Goal: Information Seeking & Learning: Learn about a topic

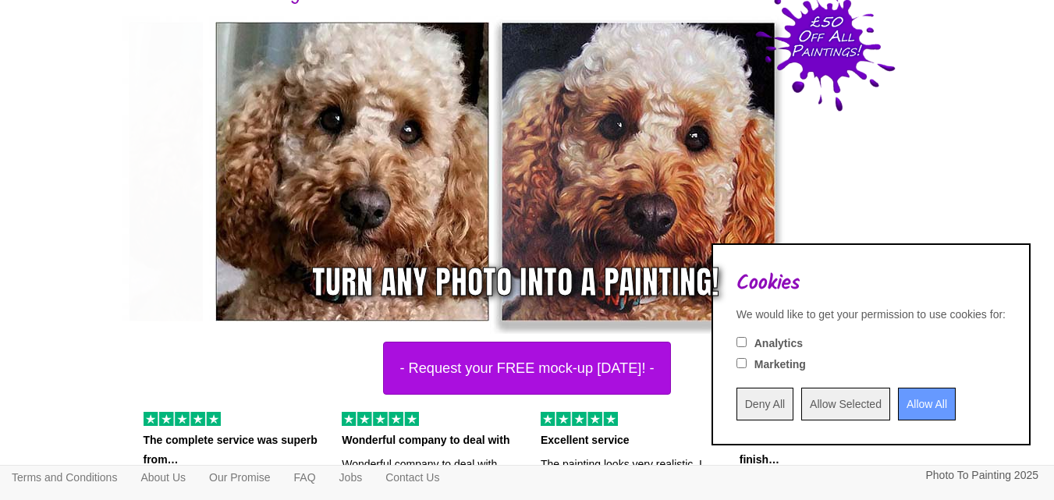
scroll to position [156, 0]
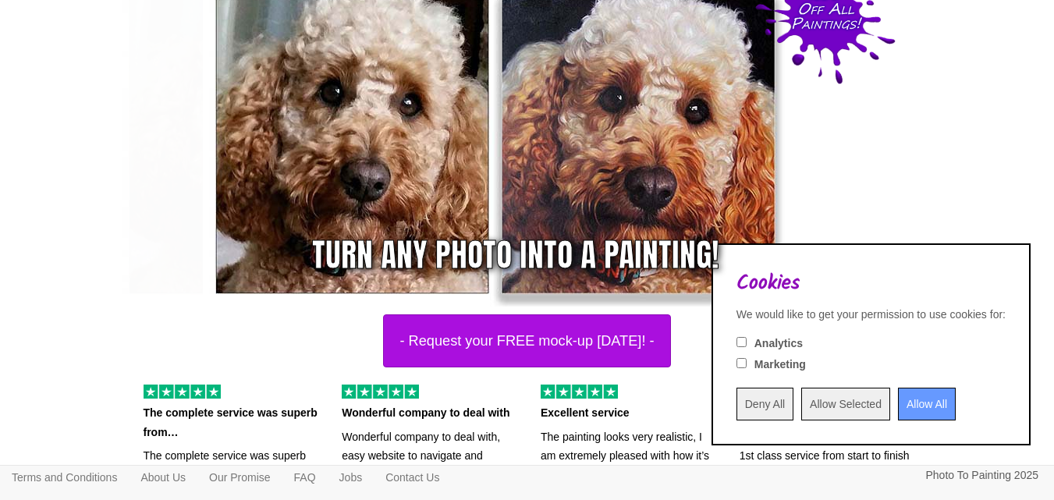
click at [736, 408] on input "Deny All" at bounding box center [764, 404] width 57 height 33
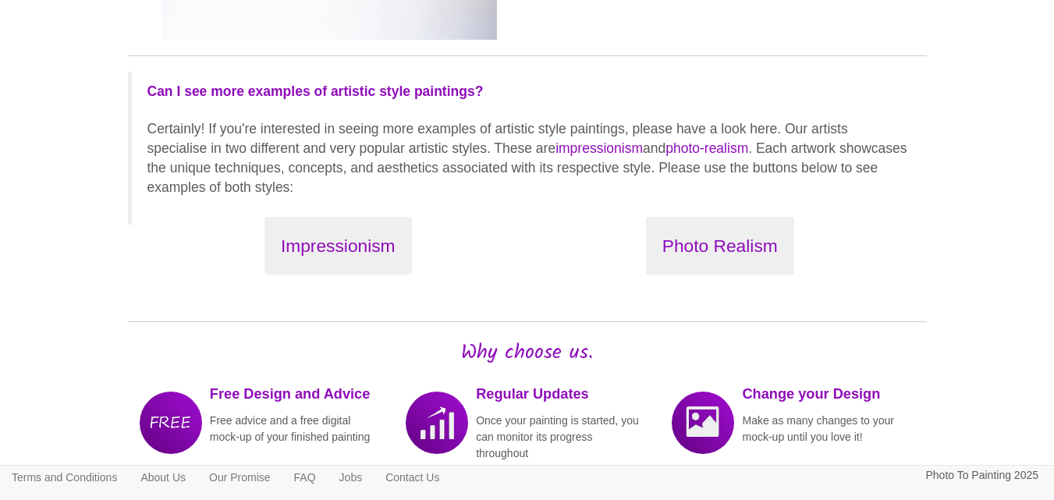
scroll to position [1794, 0]
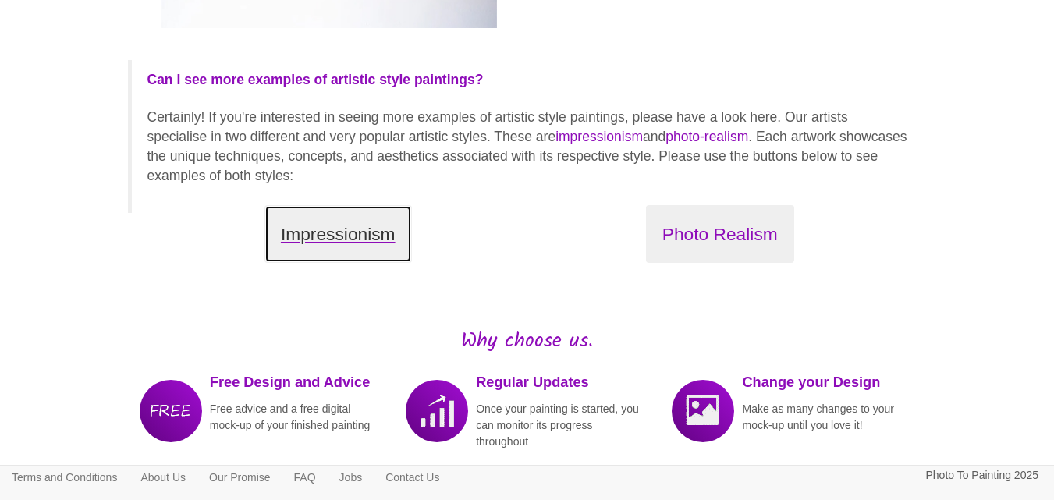
click at [375, 232] on button "Impressionism" at bounding box center [337, 234] width 147 height 59
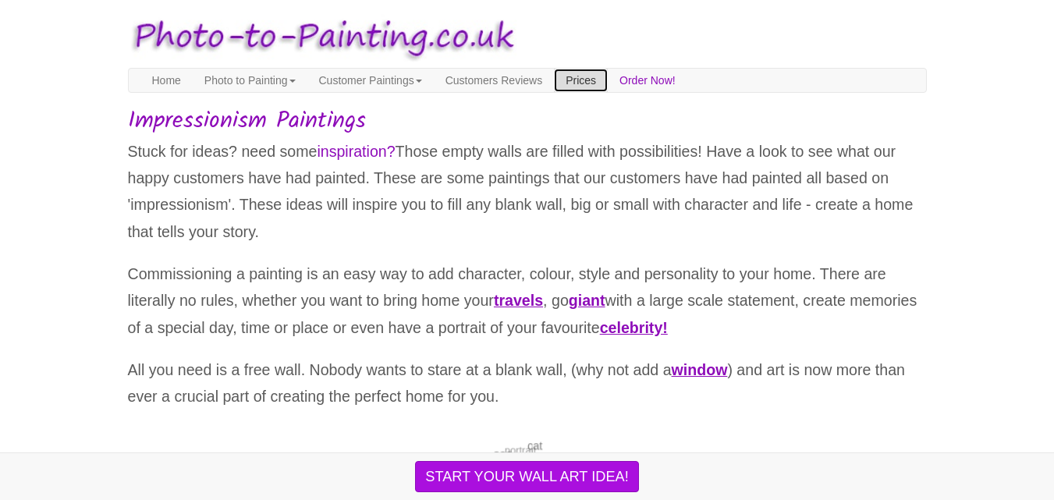
click at [608, 77] on link "Prices" at bounding box center [581, 80] width 54 height 23
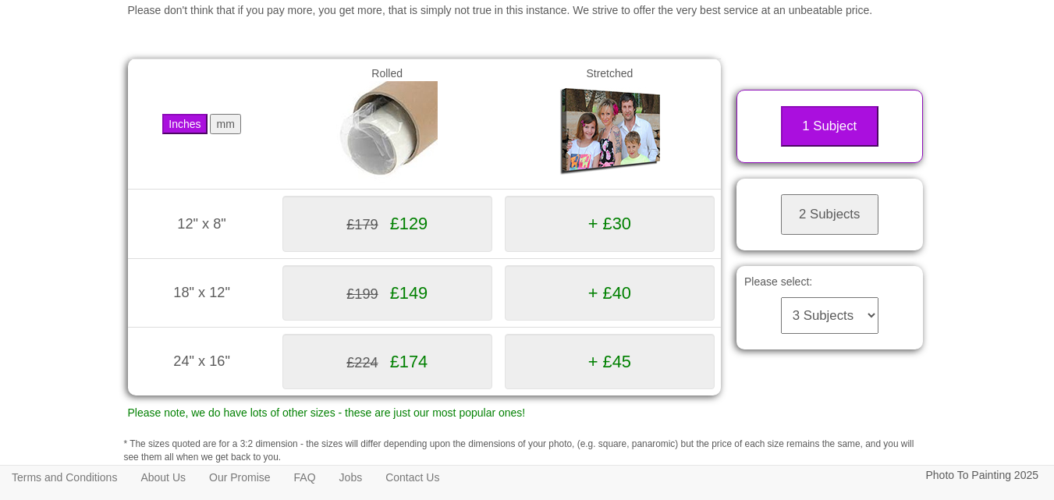
scroll to position [234, 0]
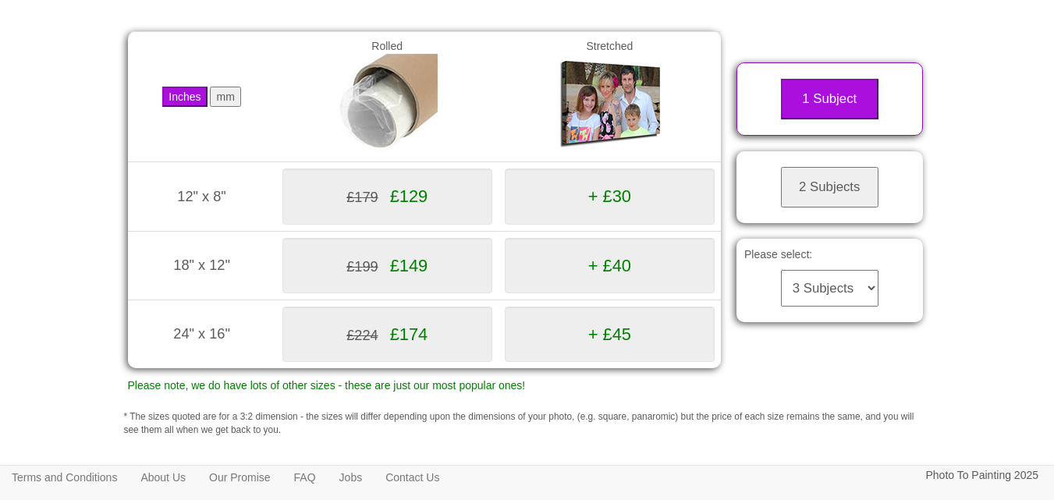
click at [842, 307] on select "3 Subjects 4 Subjects 5 Subjects 6 Subjects 7 Subjects 8 Subjects 9 Subjects 10…" at bounding box center [830, 288] width 98 height 37
click at [781, 289] on select "3 Subjects 4 Subjects 5 Subjects 6 Subjects 7 Subjects 8 Subjects 9 Subjects 10…" at bounding box center [830, 288] width 98 height 37
click at [872, 307] on select "3 Subjects 4 Subjects 5 Subjects 6 Subjects 7 Subjects 8 Subjects 9 Subjects 10…" at bounding box center [830, 288] width 98 height 37
click at [781, 289] on select "3 Subjects 4 Subjects 5 Subjects 6 Subjects 7 Subjects 8 Subjects 9 Subjects 10…" at bounding box center [830, 288] width 98 height 37
click at [833, 303] on select "3 Subjects 4 Subjects 5 Subjects 6 Subjects 7 Subjects 8 Subjects 9 Subjects 10…" at bounding box center [830, 288] width 98 height 37
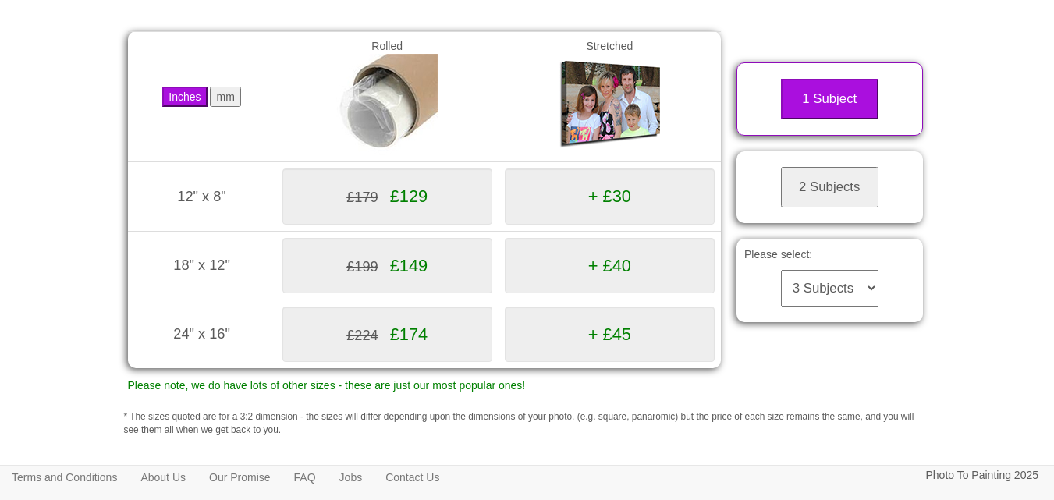
click at [781, 289] on select "3 Subjects 4 Subjects 5 Subjects 6 Subjects 7 Subjects 8 Subjects 9 Subjects 10…" at bounding box center [830, 288] width 98 height 37
click at [836, 296] on select "3 Subjects 4 Subjects 5 Subjects 6 Subjects 7 Subjects 8 Subjects 9 Subjects 10…" at bounding box center [830, 288] width 98 height 37
click at [781, 289] on select "3 Subjects 4 Subjects 5 Subjects 6 Subjects 7 Subjects 8 Subjects 9 Subjects 10…" at bounding box center [830, 288] width 98 height 37
click at [800, 407] on div "Inches mm Rolled Stretched 12" x 8" (305mm x 203mm) £179 £129 + £30 18" x 12"" at bounding box center [527, 230] width 822 height 444
click at [844, 300] on select "3 Subjects 4 Subjects 5 Subjects 6 Subjects 7 Subjects 8 Subjects 9 Subjects 10…" at bounding box center [830, 288] width 98 height 37
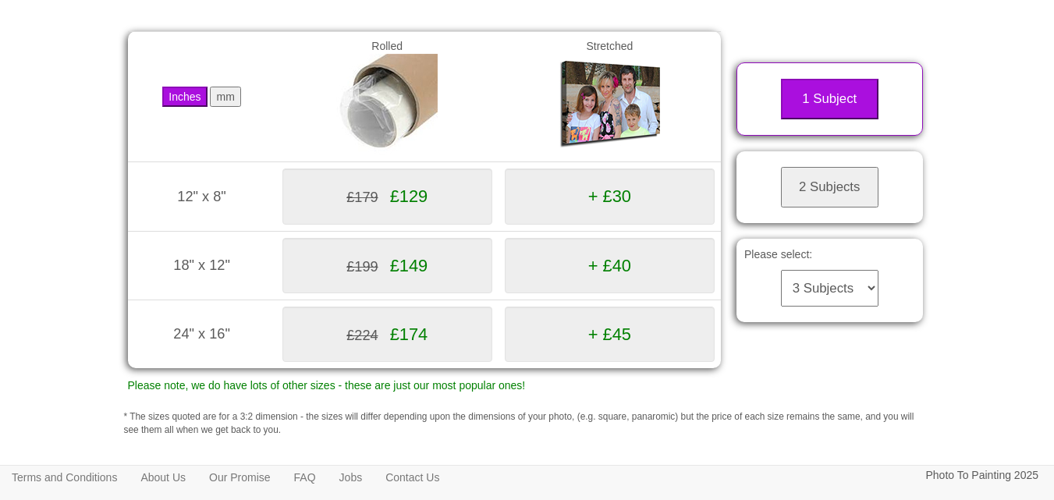
click at [843, 322] on div "Please select: 3 Subjects 4 Subjects 5 Subjects 6 Subjects 7 Subjects 8 Subject…" at bounding box center [829, 280] width 186 height 83
click at [838, 304] on select "3 Subjects 4 Subjects 5 Subjects 6 Subjects 7 Subjects 8 Subjects 9 Subjects 10…" at bounding box center [830, 288] width 98 height 37
click at [838, 305] on select "3 Subjects 4 Subjects 5 Subjects 6 Subjects 7 Subjects 8 Subjects 9 Subjects 10…" at bounding box center [830, 288] width 98 height 37
click at [781, 289] on select "3 Subjects 4 Subjects 5 Subjects 6 Subjects 7 Subjects 8 Subjects 9 Subjects 10…" at bounding box center [830, 288] width 98 height 37
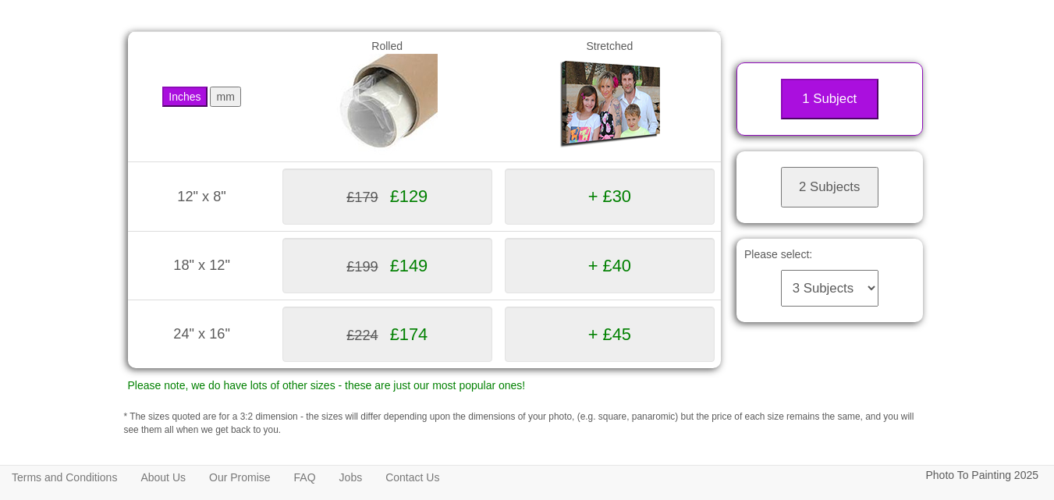
click at [1007, 397] on body "Your painting - risk free Toggle navigation Menu Home Photo to Painting Photo t…" at bounding box center [527, 247] width 1054 height 947
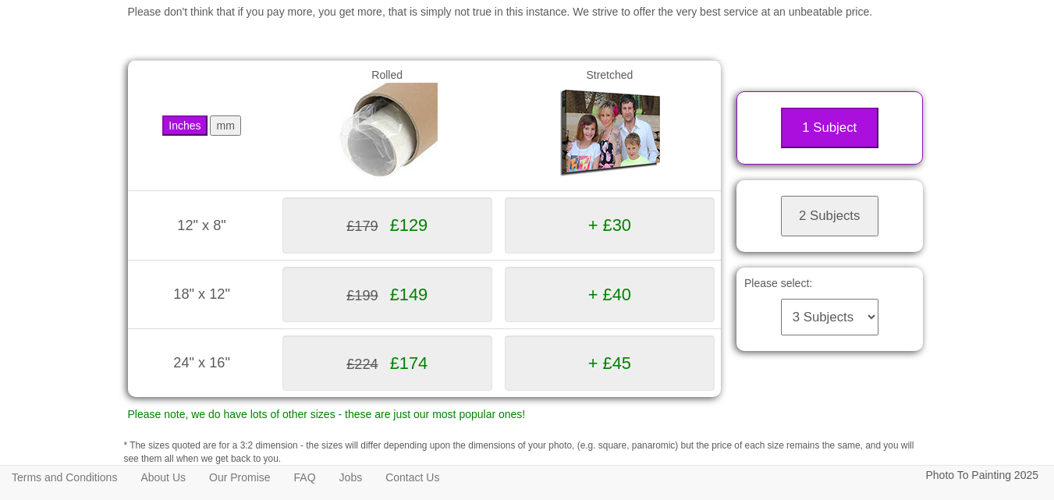
scroll to position [202, 0]
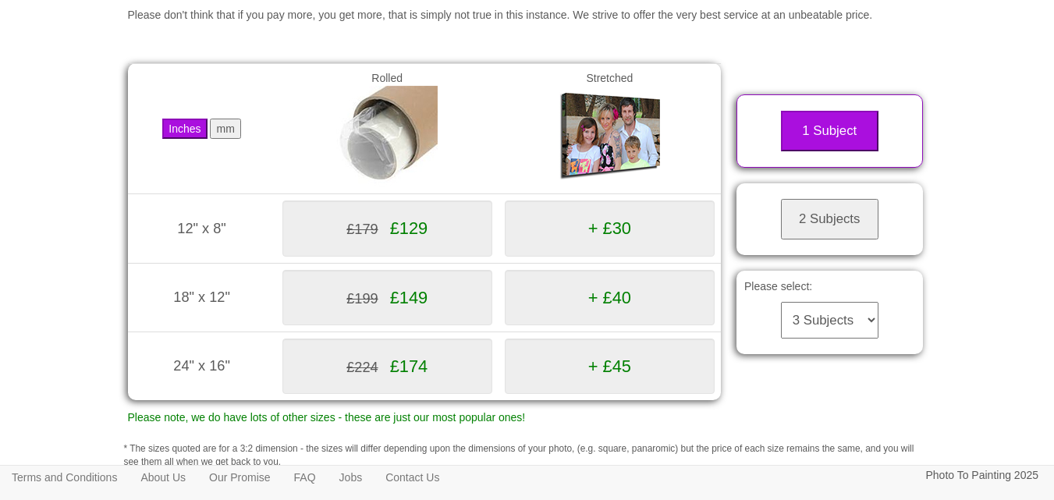
click at [827, 339] on select "3 Subjects 4 Subjects 5 Subjects 6 Subjects 7 Subjects 8 Subjects 9 Subjects 10…" at bounding box center [830, 320] width 98 height 37
click at [781, 321] on select "3 Subjects 4 Subjects 5 Subjects 6 Subjects 7 Subjects 8 Subjects 9 Subjects 10…" at bounding box center [830, 320] width 98 height 37
click at [858, 151] on button "1 Subject" at bounding box center [830, 131] width 98 height 41
click at [824, 239] on button "2 Subjects" at bounding box center [830, 219] width 98 height 41
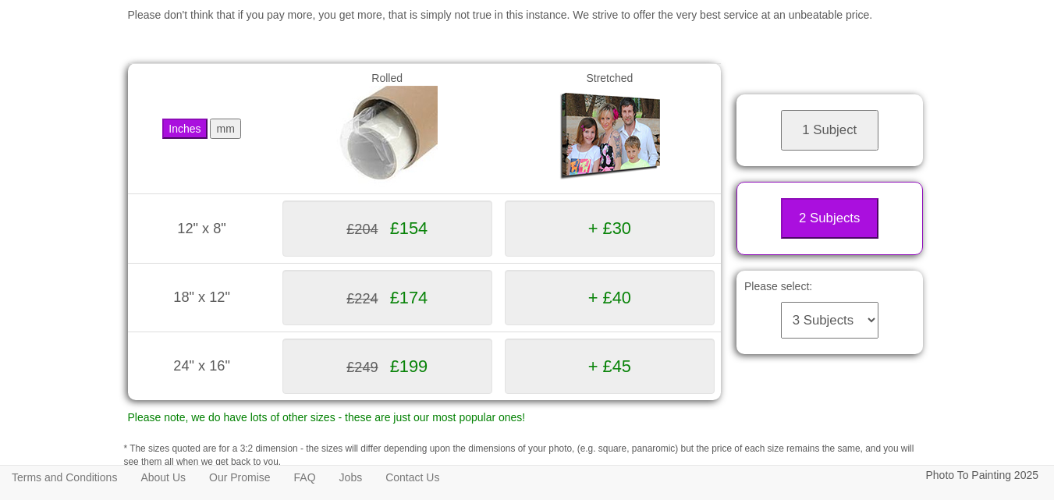
click at [833, 339] on select "3 Subjects 4 Subjects 5 Subjects 6 Subjects 7 Subjects 8 Subjects 9 Subjects 10…" at bounding box center [830, 320] width 98 height 37
click at [781, 321] on select "3 Subjects 4 Subjects 5 Subjects 6 Subjects 7 Subjects 8 Subjects 9 Subjects 10…" at bounding box center [830, 320] width 98 height 37
click at [838, 339] on select "3 Subjects 4 Subjects 5 Subjects 6 Subjects 7 Subjects 8 Subjects 9 Subjects 10…" at bounding box center [830, 320] width 98 height 37
click at [802, 339] on select "3 Subjects 4 Subjects 5 Subjects 6 Subjects 7 Subjects 8 Subjects 9 Subjects 10…" at bounding box center [830, 320] width 98 height 37
click at [839, 339] on select "3 Subjects 4 Subjects 5 Subjects 6 Subjects 7 Subjects 8 Subjects 9 Subjects 10…" at bounding box center [830, 320] width 98 height 37
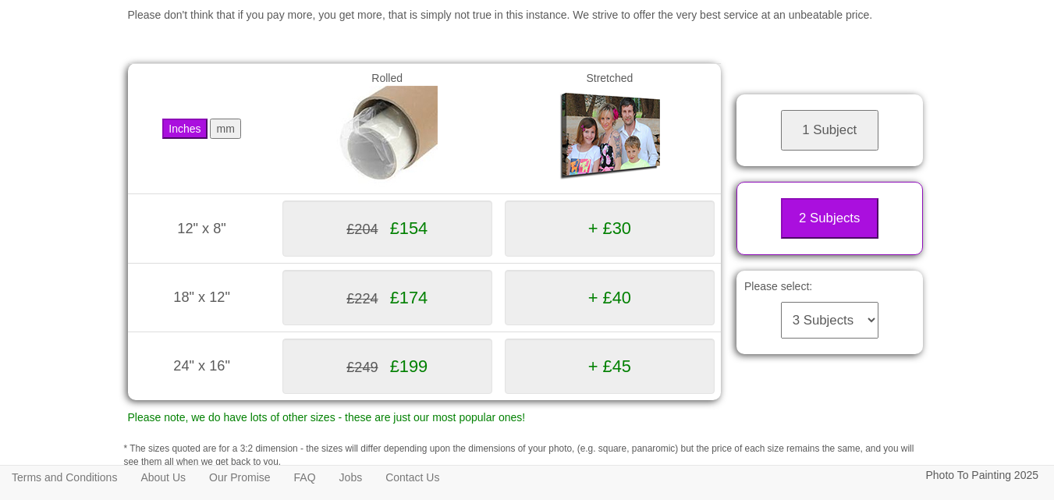
click at [781, 321] on select "3 Subjects 4 Subjects 5 Subjects 6 Subjects 7 Subjects 8 Subjects 9 Subjects 10…" at bounding box center [830, 320] width 98 height 37
click at [805, 239] on button "2 Subjects" at bounding box center [830, 218] width 98 height 41
click at [795, 339] on select "3 Subjects 4 Subjects 5 Subjects 6 Subjects 7 Subjects 8 Subjects 9 Subjects 10…" at bounding box center [830, 320] width 98 height 37
click at [781, 321] on select "3 Subjects 4 Subjects 5 Subjects 6 Subjects 7 Subjects 8 Subjects 9 Subjects 10…" at bounding box center [830, 320] width 98 height 37
click at [908, 308] on div "Please select: 3 Subjects 4 Subjects 5 Subjects 6 Subjects 7 Subjects 8 Subject…" at bounding box center [829, 312] width 186 height 83
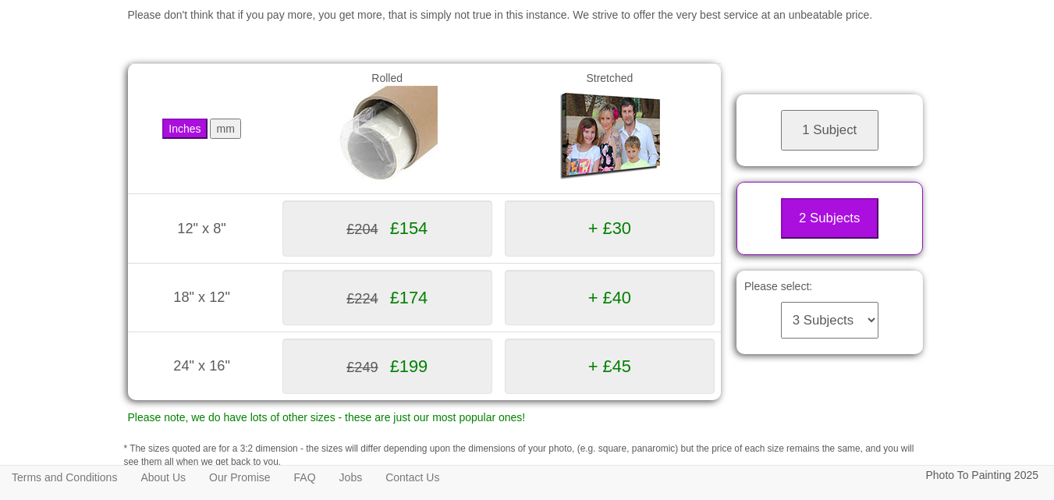
click at [854, 339] on select "3 Subjects 4 Subjects 5 Subjects 6 Subjects 7 Subjects 8 Subjects 9 Subjects 10…" at bounding box center [830, 320] width 98 height 37
click at [781, 321] on select "3 Subjects 4 Subjects 5 Subjects 6 Subjects 7 Subjects 8 Subjects 9 Subjects 10…" at bounding box center [830, 320] width 98 height 37
click at [808, 325] on select "3 Subjects 4 Subjects 5 Subjects 6 Subjects 7 Subjects 8 Subjects 9 Subjects 10…" at bounding box center [830, 320] width 98 height 37
click at [823, 327] on select "3 Subjects 4 Subjects 5 Subjects 6 Subjects 7 Subjects 8 Subjects 9 Subjects 10…" at bounding box center [830, 320] width 98 height 37
click at [797, 334] on select "3 Subjects 4 Subjects 5 Subjects 6 Subjects 7 Subjects 8 Subjects 9 Subjects 10…" at bounding box center [830, 320] width 98 height 37
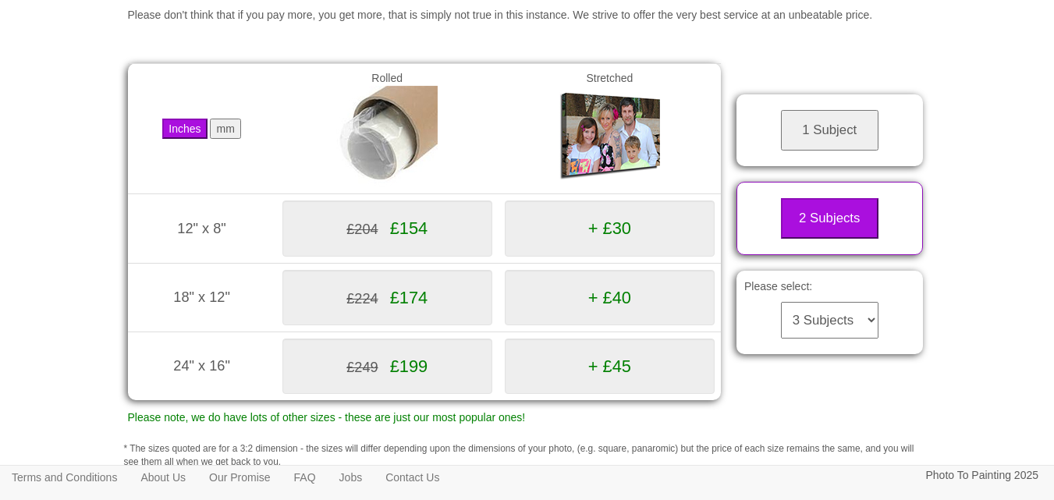
click at [801, 338] on select "3 Subjects 4 Subjects 5 Subjects 6 Subjects 7 Subjects 8 Subjects 9 Subjects 10…" at bounding box center [830, 320] width 98 height 37
click at [781, 320] on select "3 Subjects 4 Subjects 5 Subjects 6 Subjects 7 Subjects 8 Subjects 9 Subjects 10…" at bounding box center [830, 320] width 98 height 37
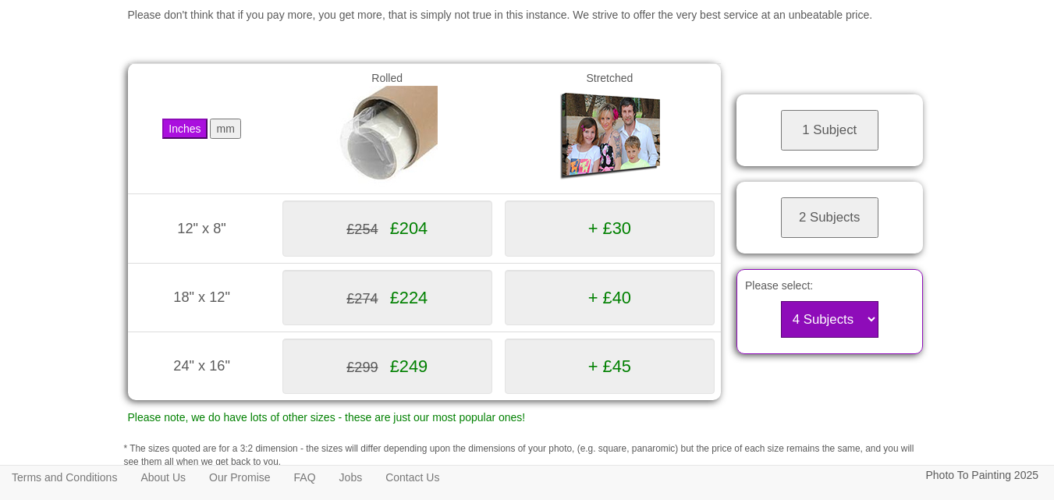
click at [867, 338] on select "3 Subjects 4 Subjects 5 Subjects 6 Subjects 7 Subjects 8 Subjects 9 Subjects 10…" at bounding box center [830, 319] width 98 height 37
select select "3"
click at [781, 320] on select "3 Subjects 4 Subjects 5 Subjects 6 Subjects 7 Subjects 8 Subjects 9 Subjects 10…" at bounding box center [830, 319] width 98 height 37
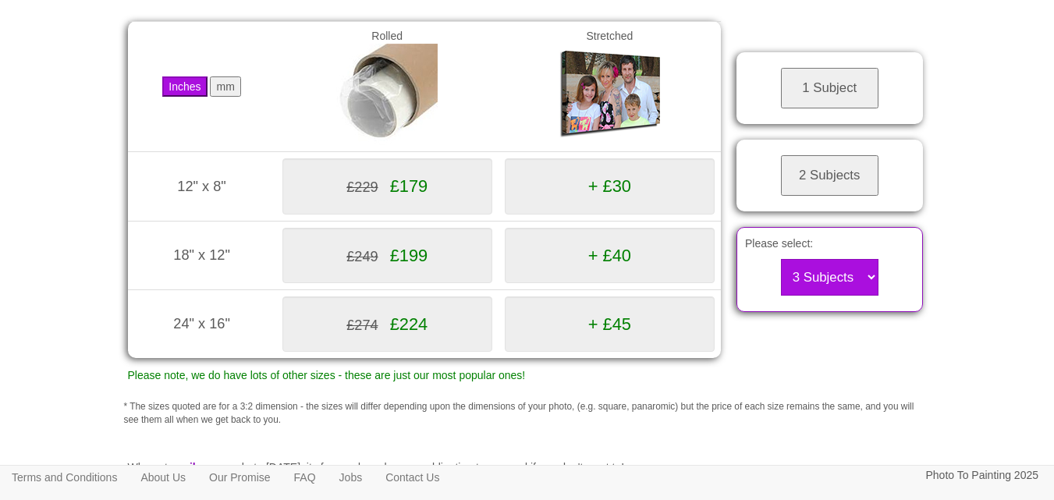
scroll to position [240, 0]
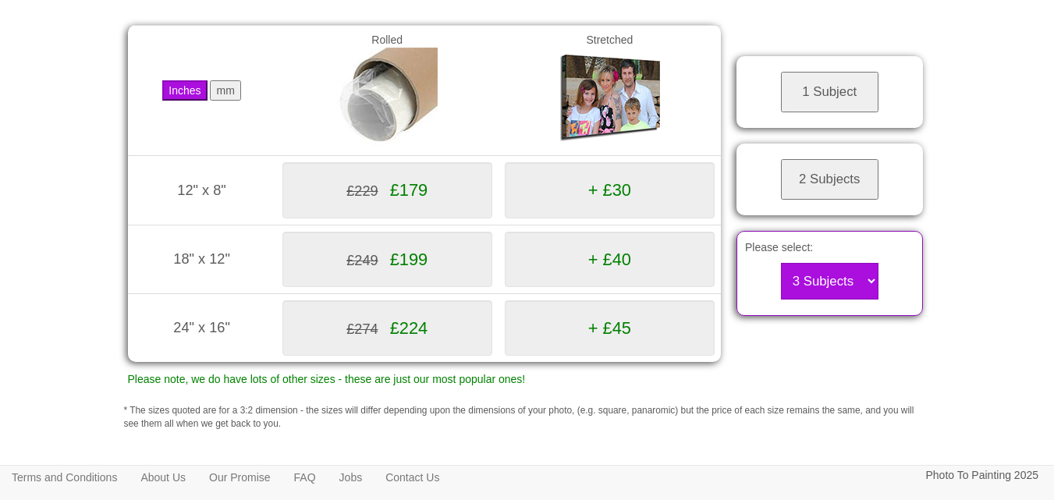
click at [618, 287] on div "+ £40" at bounding box center [610, 259] width 210 height 55
click at [614, 269] on span "+ £40" at bounding box center [609, 260] width 43 height 20
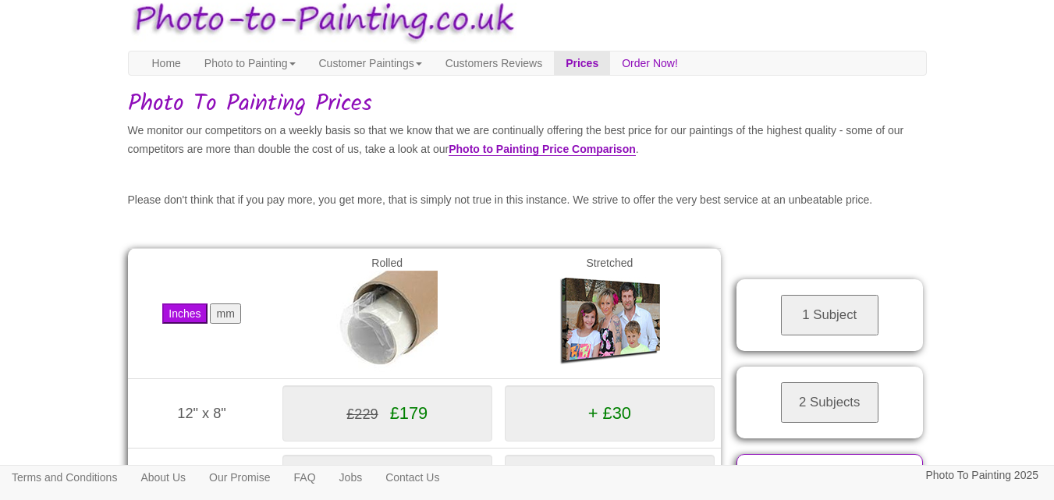
scroll to position [0, 0]
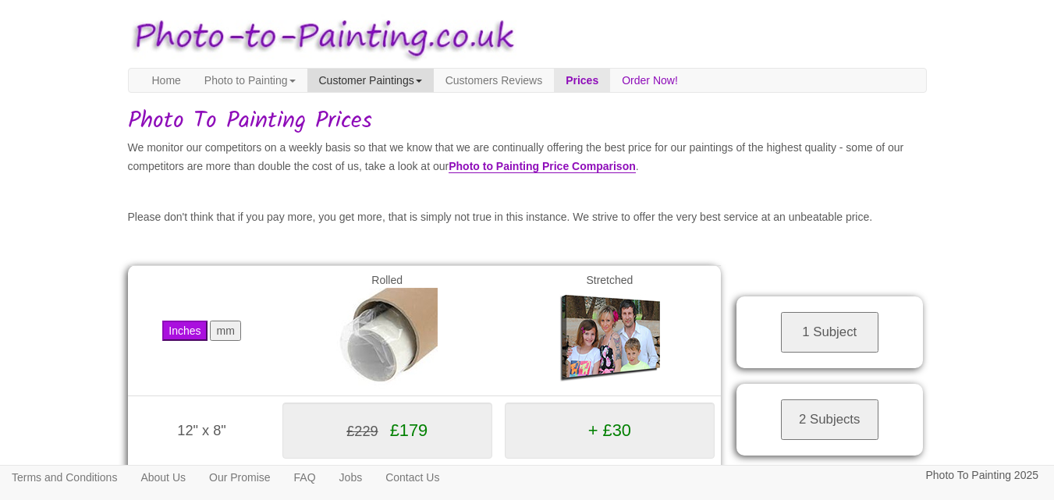
click at [395, 83] on link "Customer Paintings" at bounding box center [370, 80] width 126 height 23
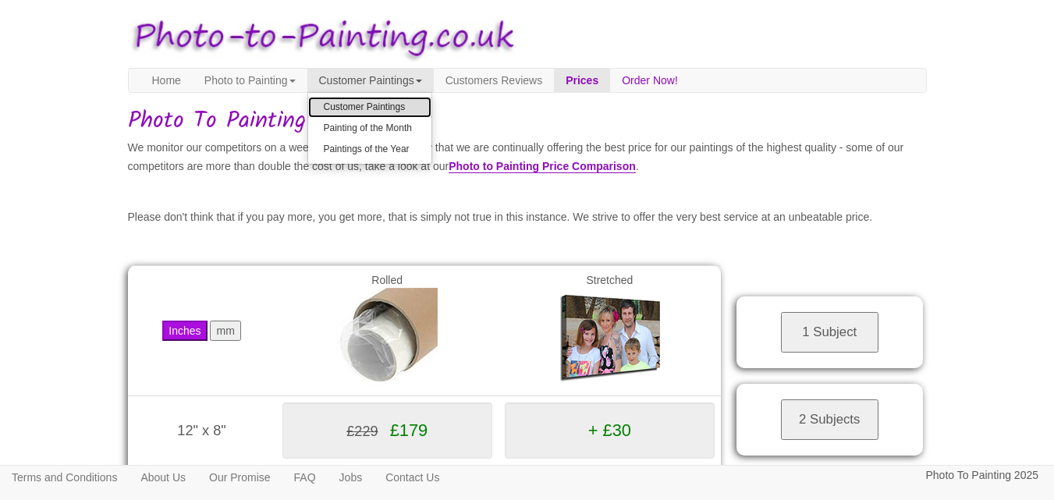
click at [399, 107] on link "Customer Paintings" at bounding box center [369, 107] width 123 height 21
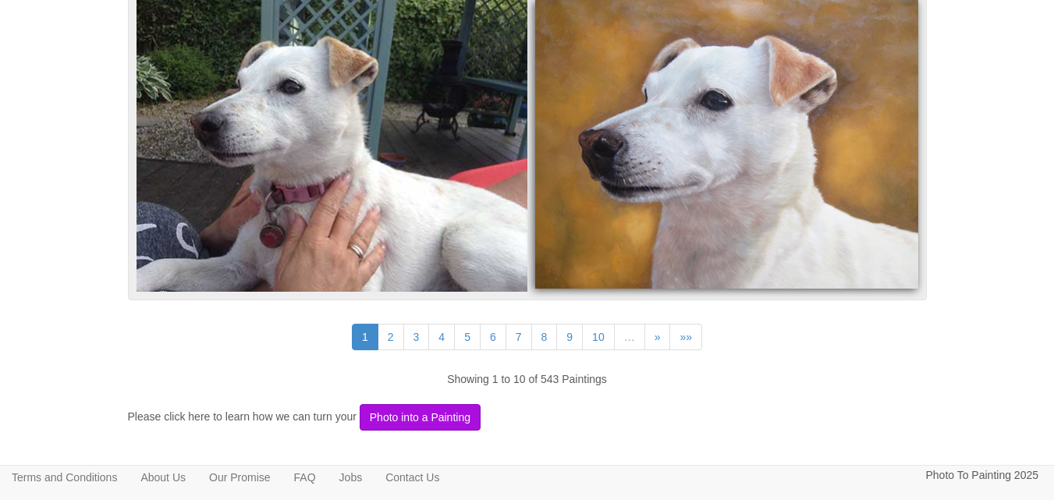
scroll to position [4134, 0]
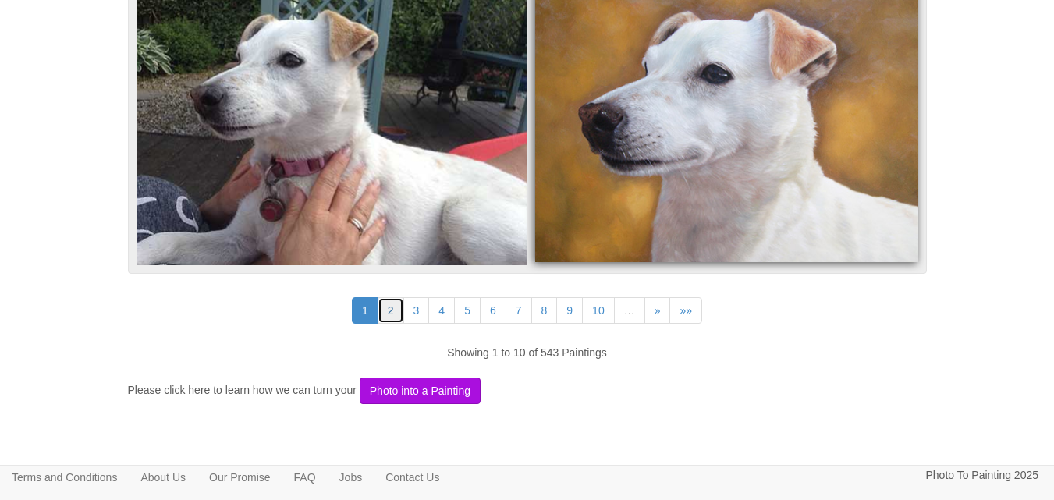
click at [385, 307] on link "2" at bounding box center [391, 310] width 27 height 27
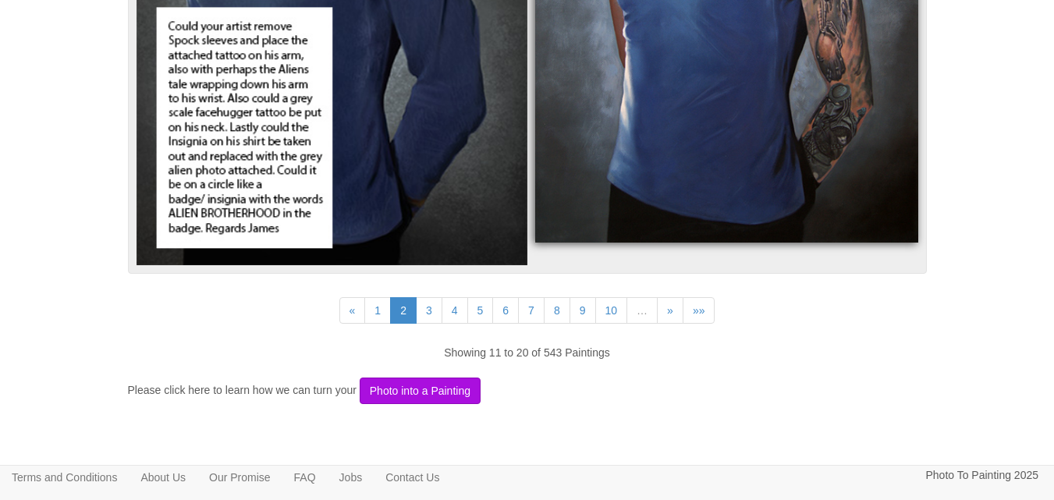
scroll to position [4192, 0]
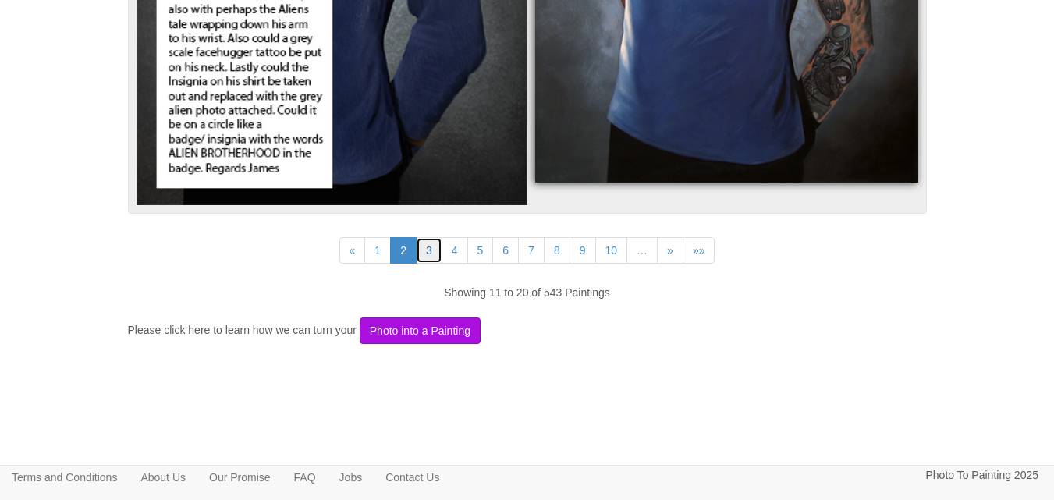
click at [425, 246] on link "3" at bounding box center [429, 250] width 27 height 27
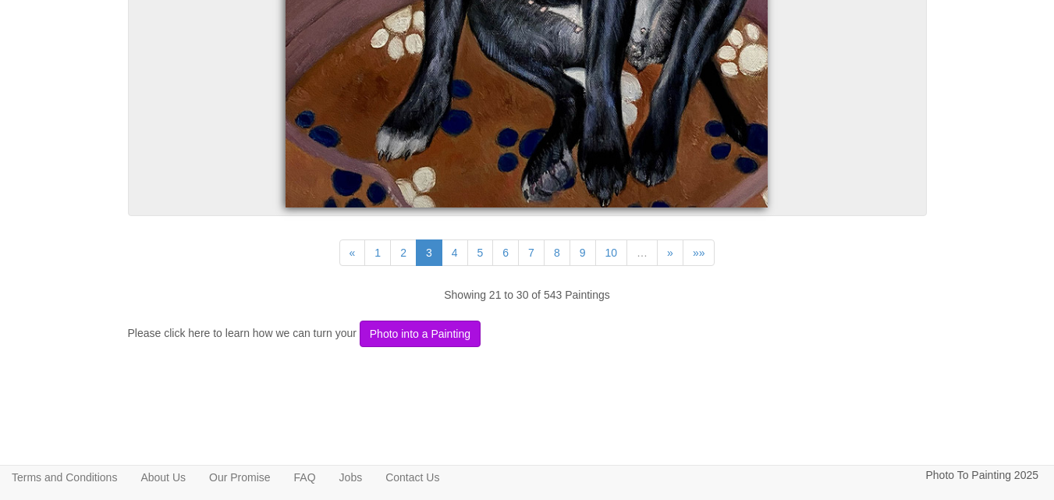
scroll to position [6178, 0]
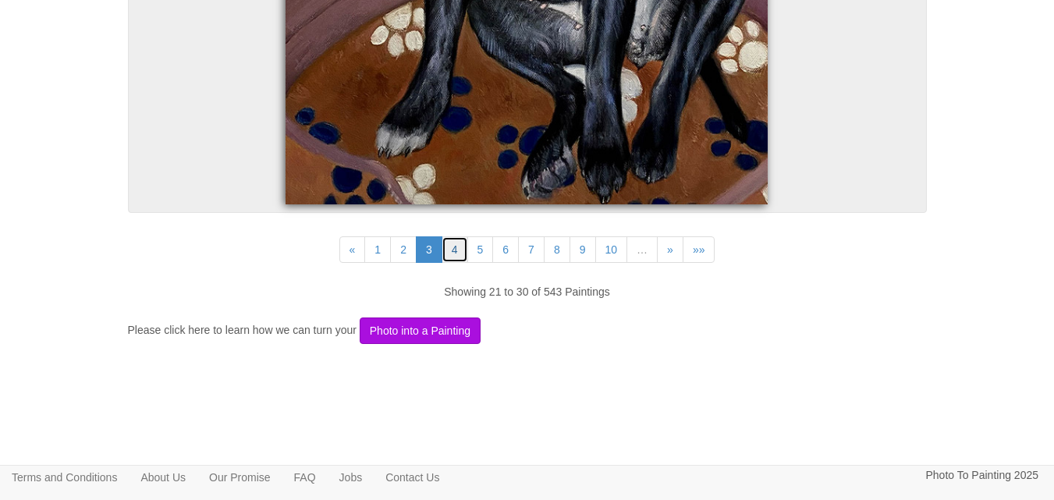
click at [454, 248] on link "4" at bounding box center [454, 249] width 27 height 27
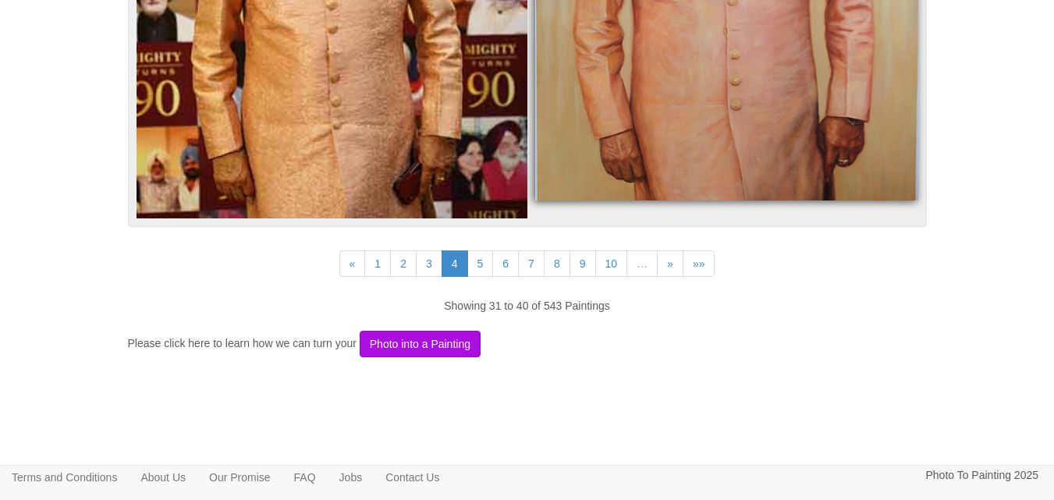
scroll to position [5107, 0]
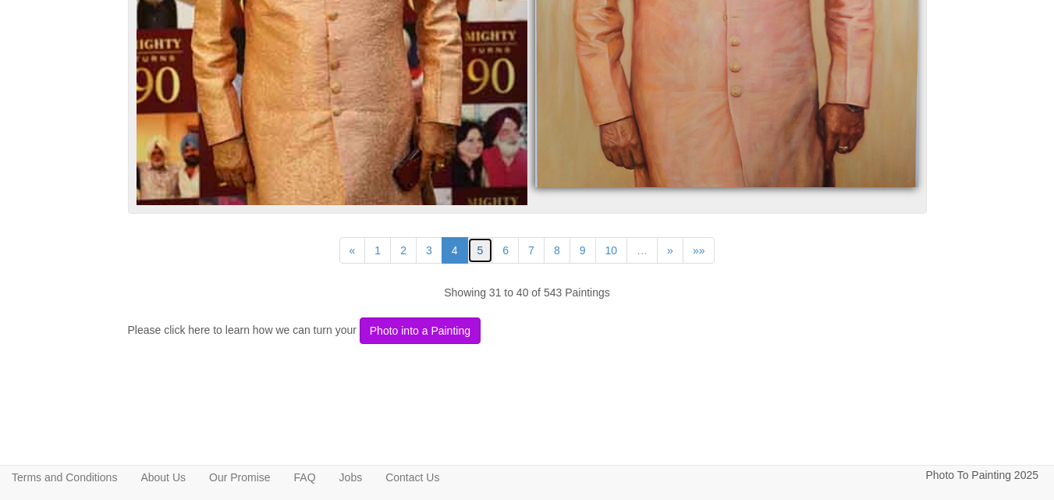
click at [484, 254] on link "5" at bounding box center [480, 250] width 27 height 27
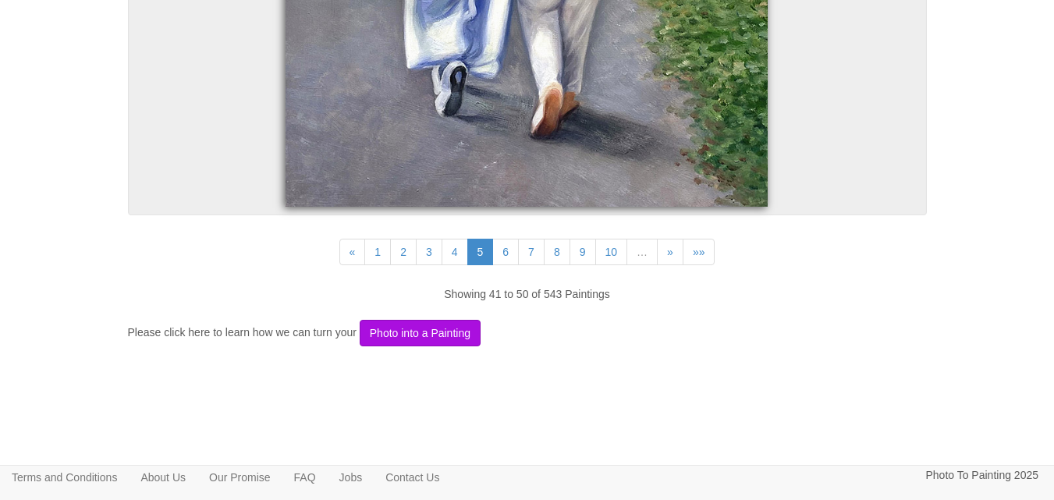
scroll to position [5579, 0]
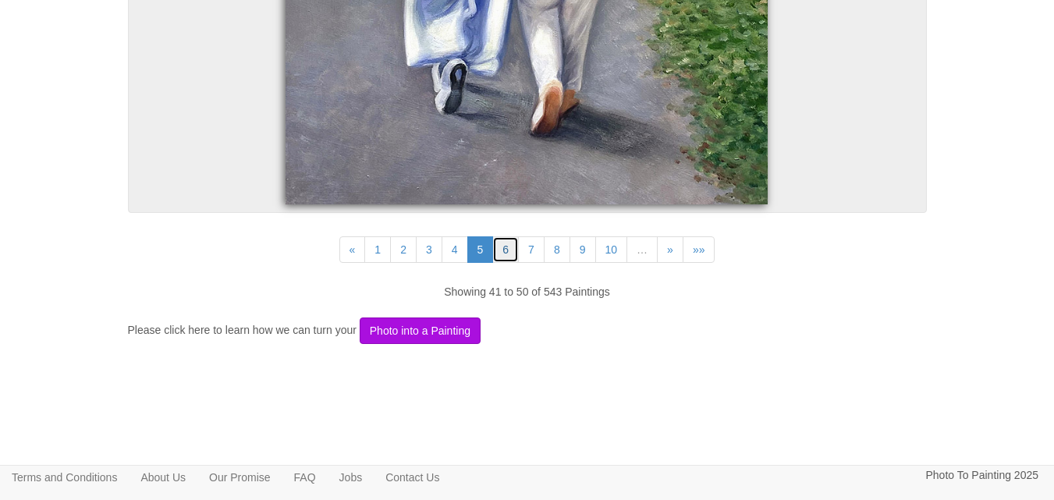
click at [509, 250] on link "6" at bounding box center [505, 249] width 27 height 27
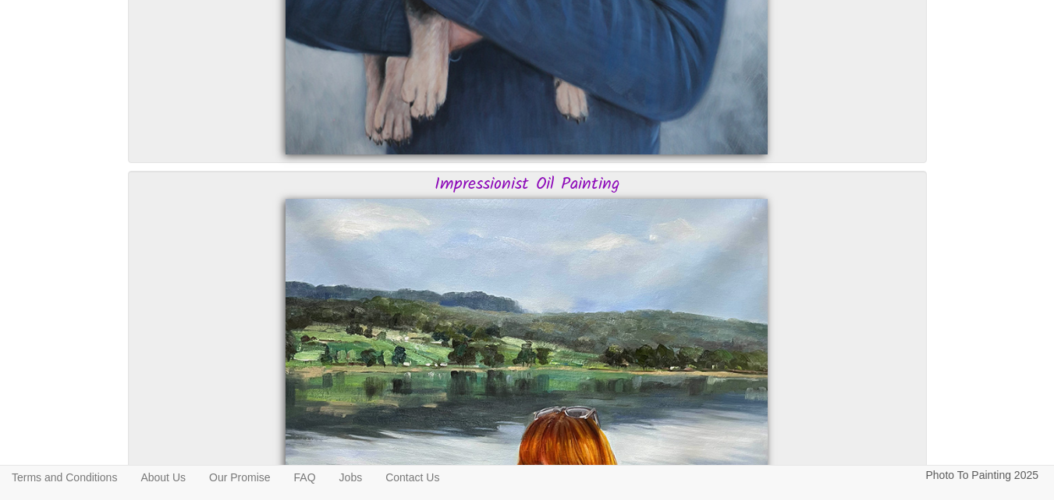
scroll to position [5045, 0]
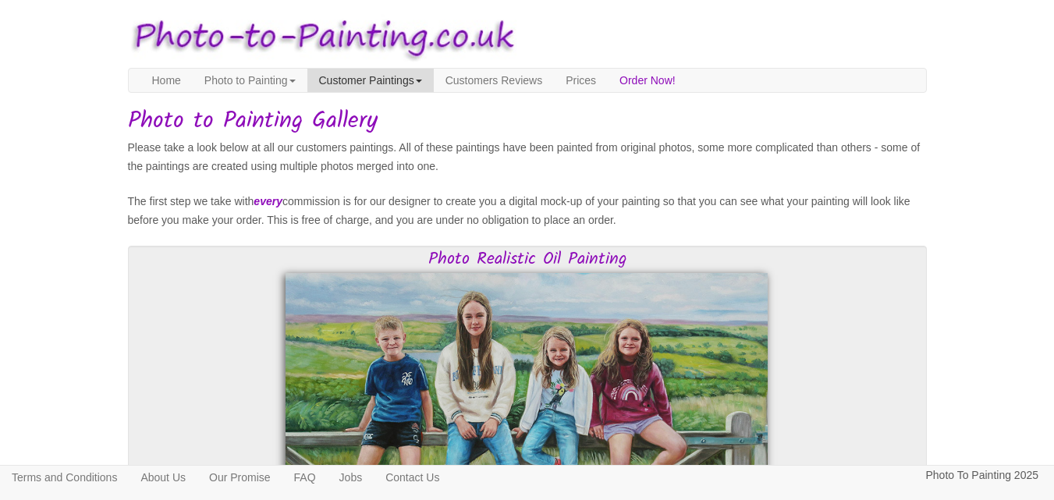
click at [422, 81] on span at bounding box center [419, 81] width 6 height 3
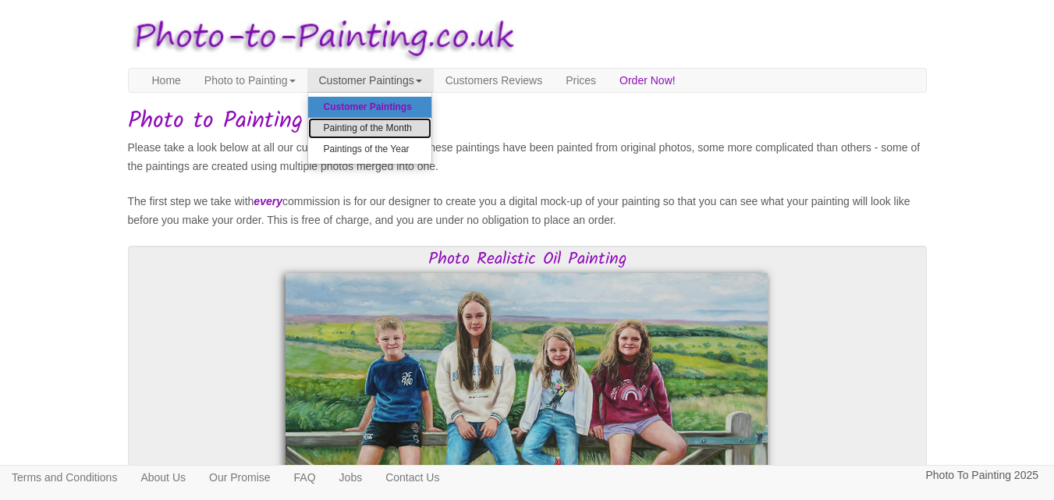
click at [431, 129] on link "Painting of the Month" at bounding box center [369, 128] width 123 height 21
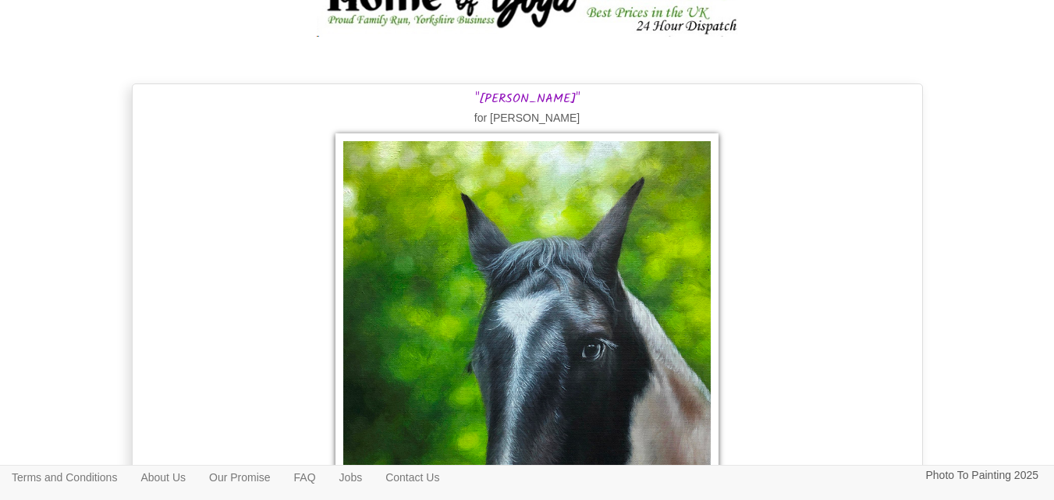
scroll to position [1404, 0]
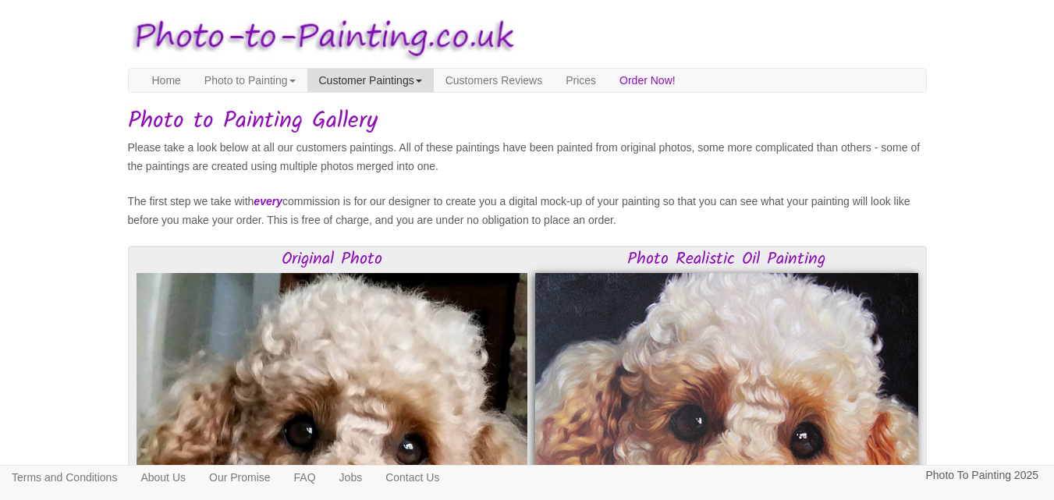
click at [434, 80] on link "Customer Paintings" at bounding box center [370, 80] width 126 height 23
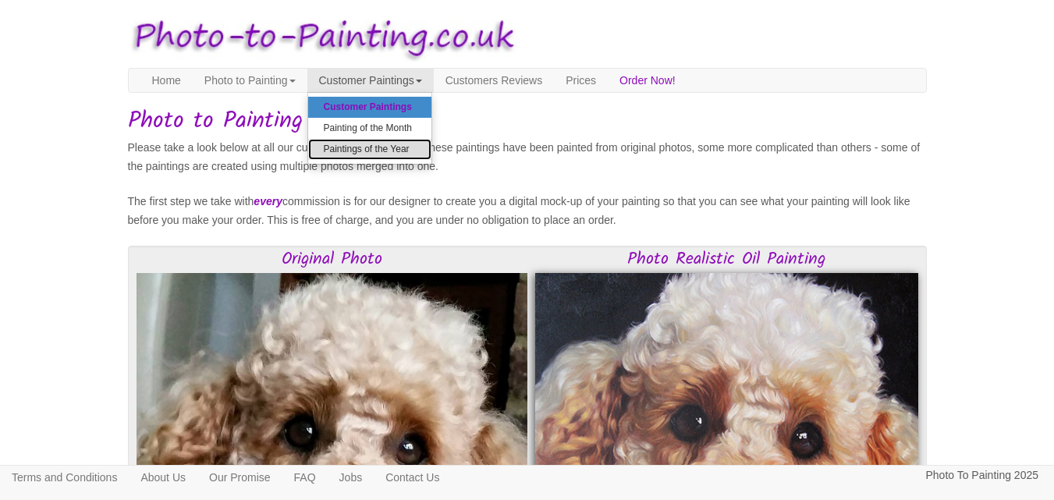
click at [425, 151] on link "Paintings of the Year" at bounding box center [369, 149] width 123 height 21
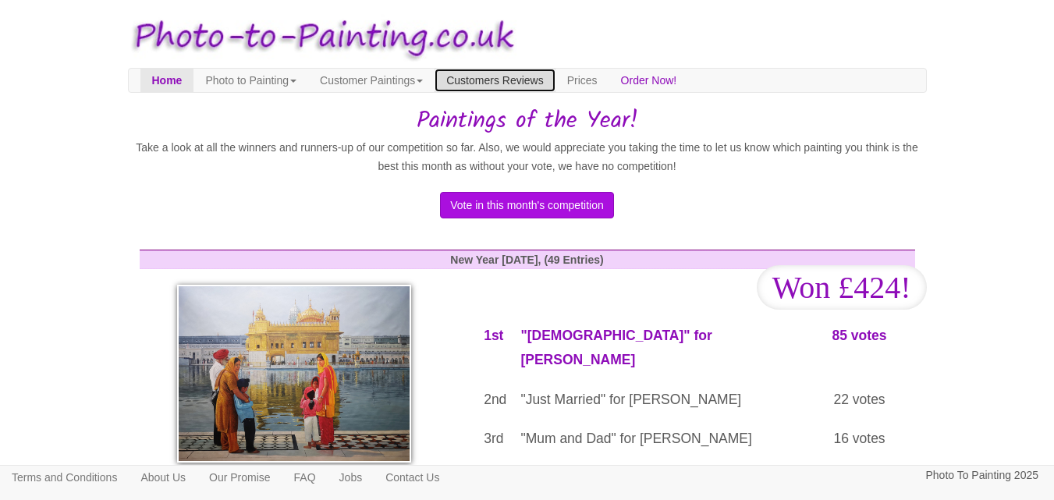
click at [543, 75] on link "Customers Reviews" at bounding box center [494, 80] width 120 height 23
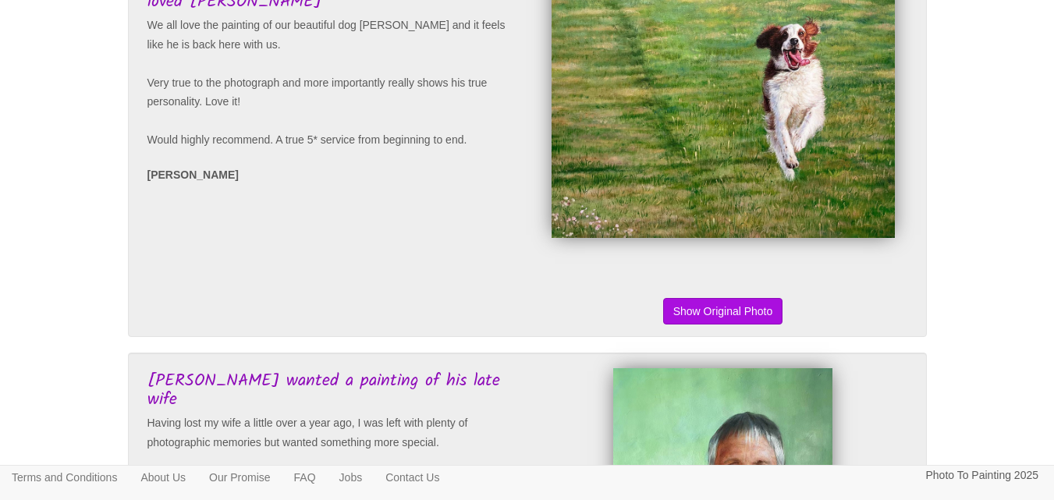
scroll to position [624, 0]
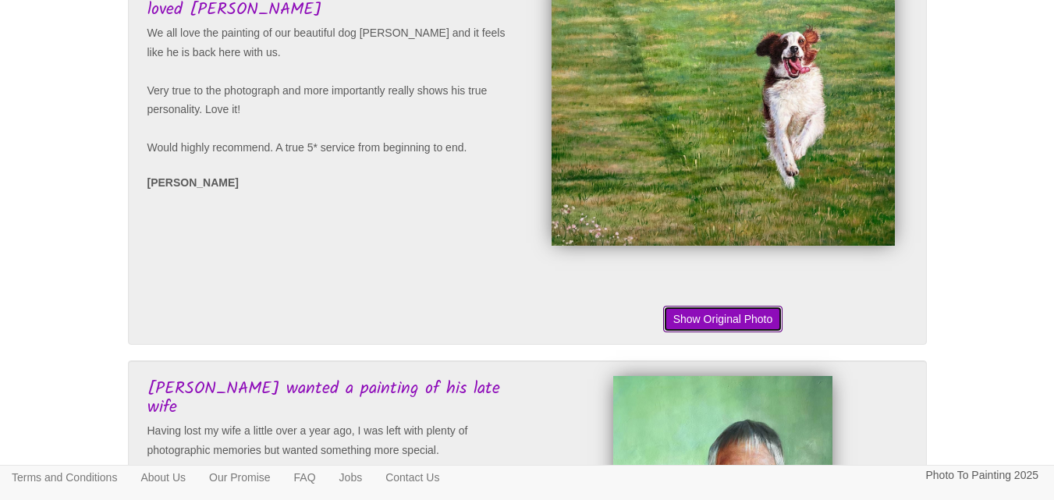
click at [727, 332] on button "Show Original Photo" at bounding box center [723, 319] width 120 height 27
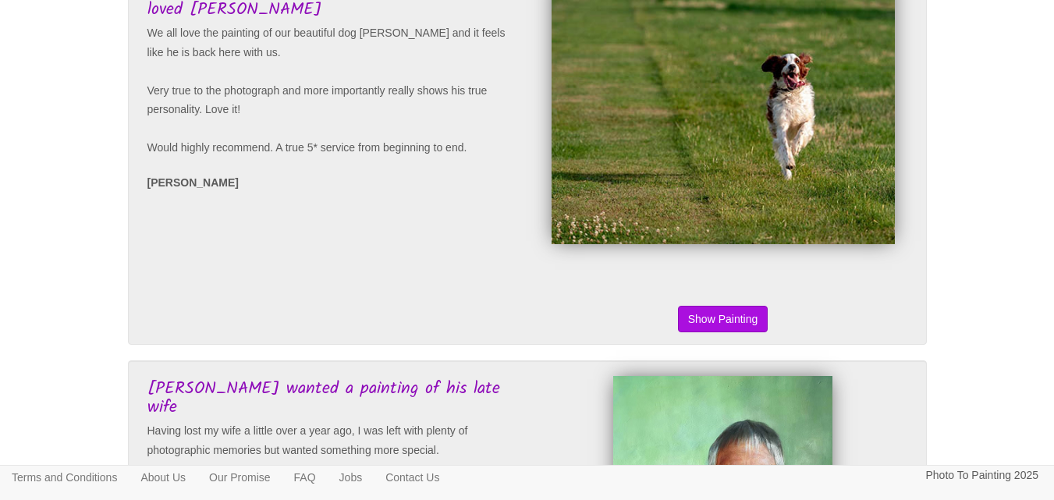
click at [814, 329] on div "Show Painting Show Original Photo" at bounding box center [719, 153] width 384 height 351
click at [742, 332] on button "Show Original Photo" at bounding box center [723, 319] width 120 height 27
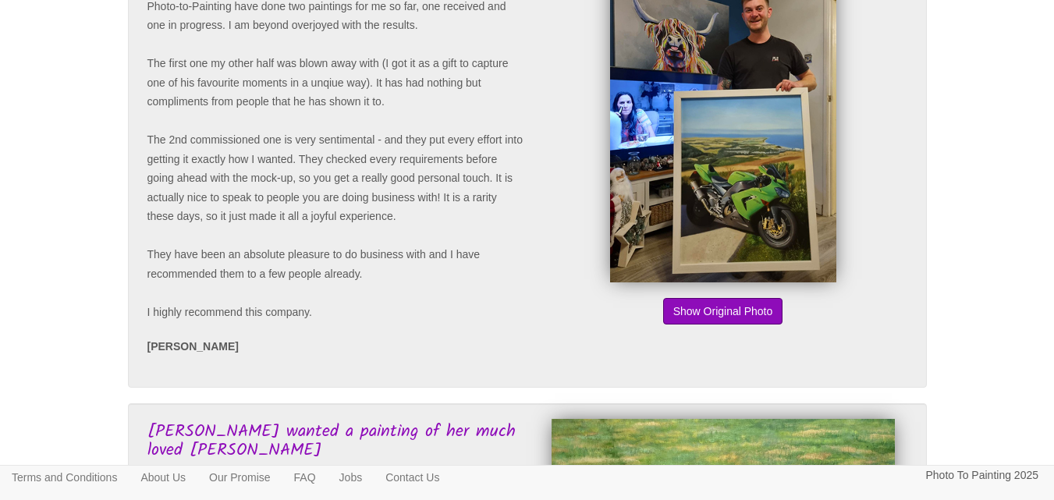
scroll to position [156, 0]
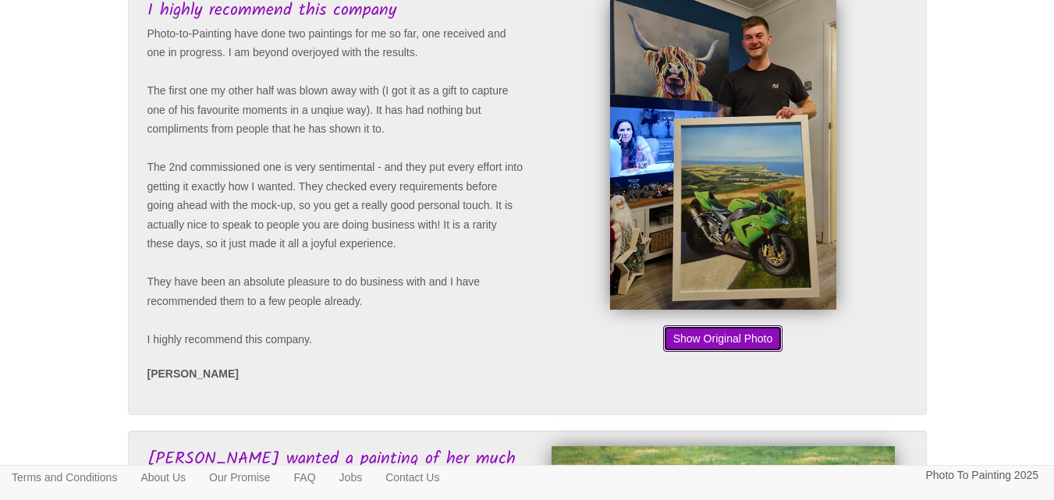
click at [732, 340] on button "Show Original Photo" at bounding box center [723, 338] width 120 height 27
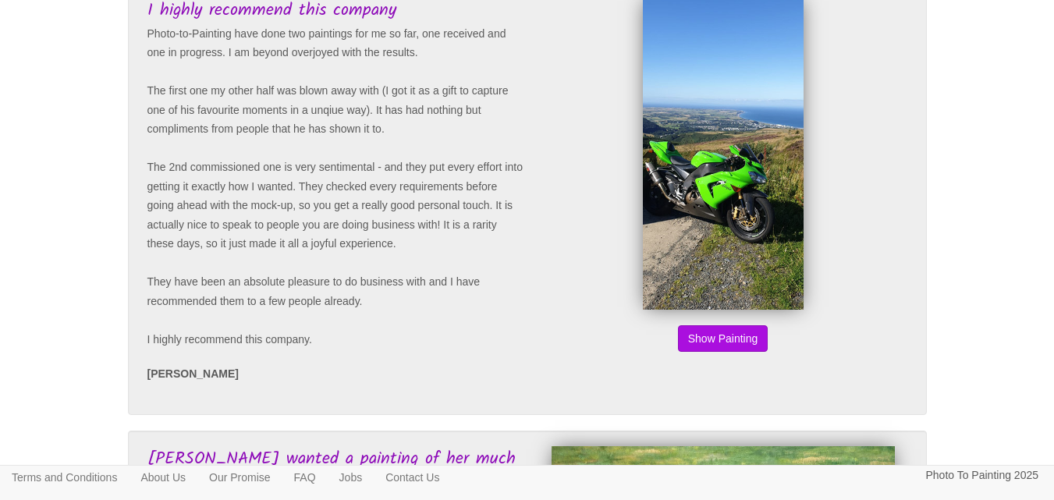
click at [732, 342] on button "Show Original Photo" at bounding box center [723, 338] width 120 height 27
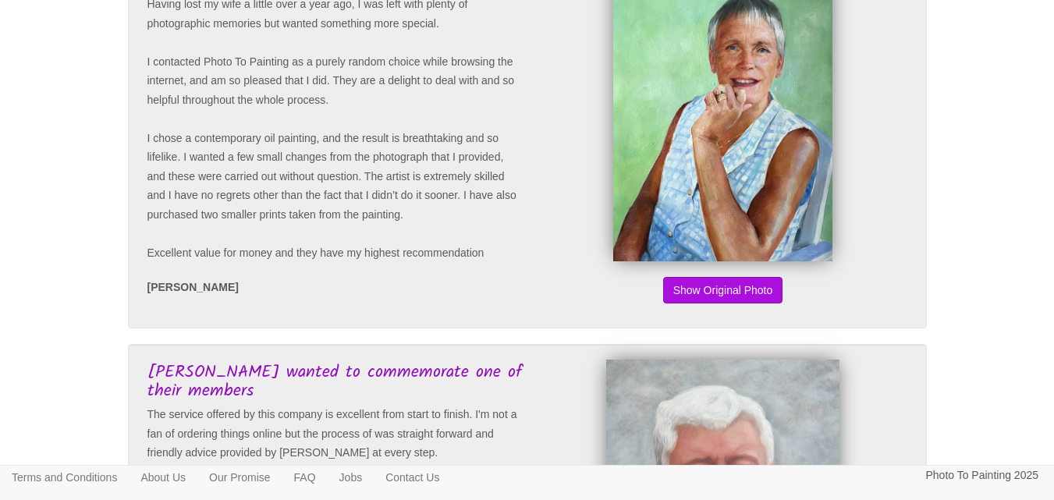
scroll to position [1014, 0]
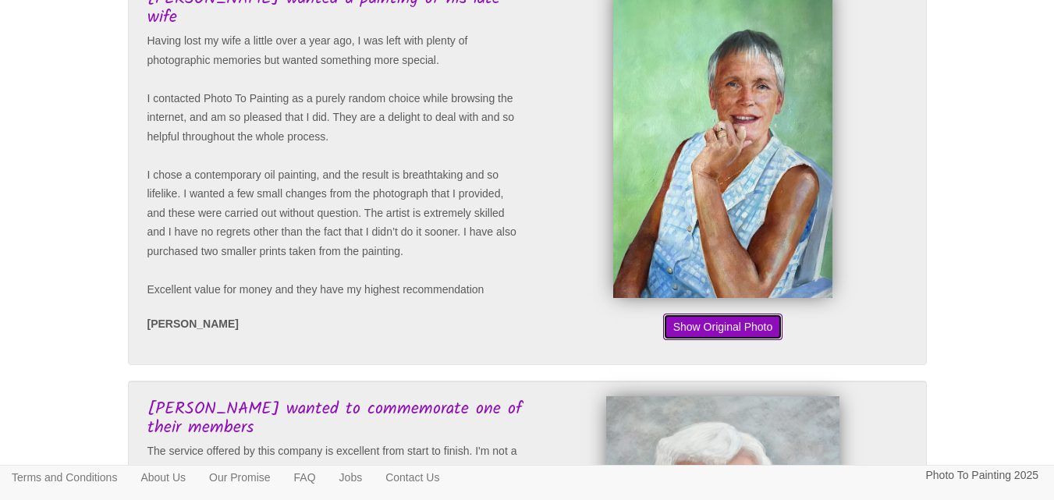
click at [747, 340] on button "Show Original Photo" at bounding box center [723, 327] width 120 height 27
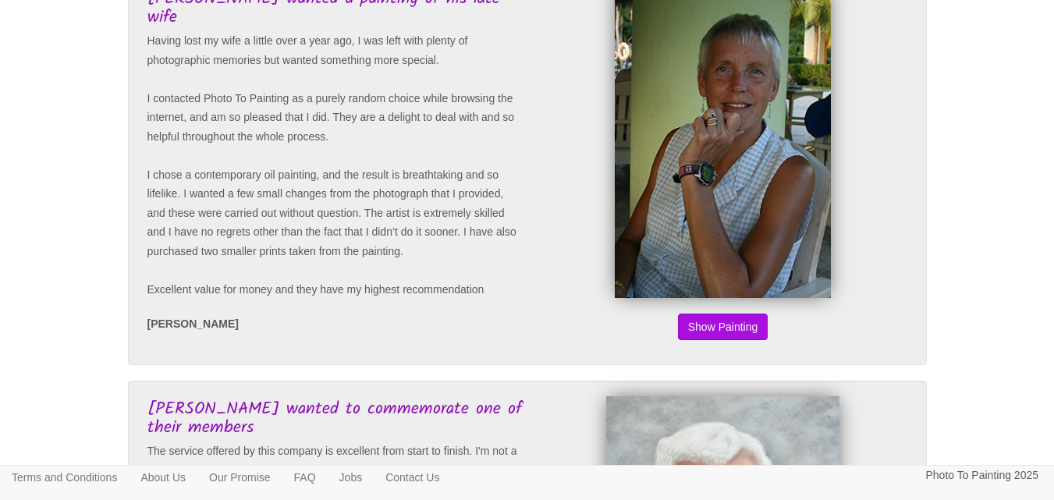
click at [747, 340] on button "Show Original Photo" at bounding box center [723, 327] width 120 height 27
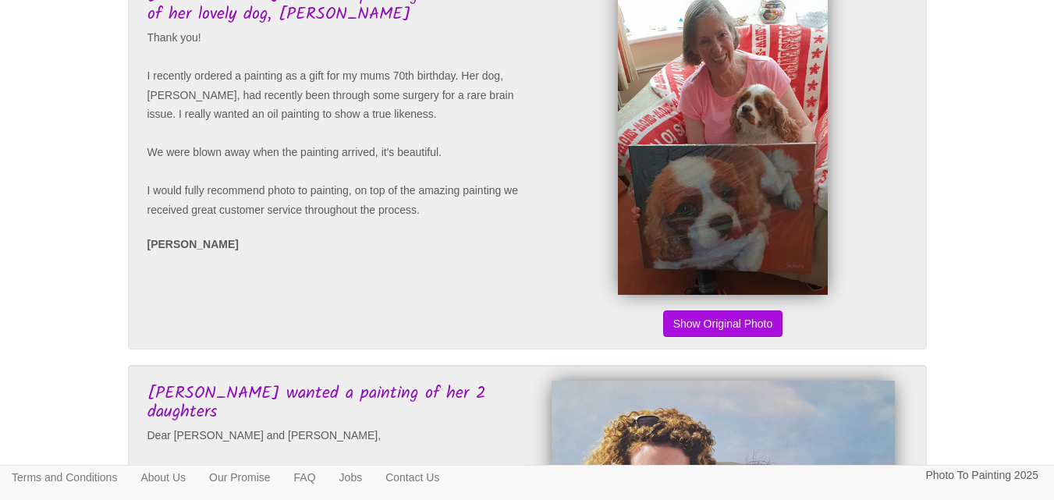
scroll to position [3042, 0]
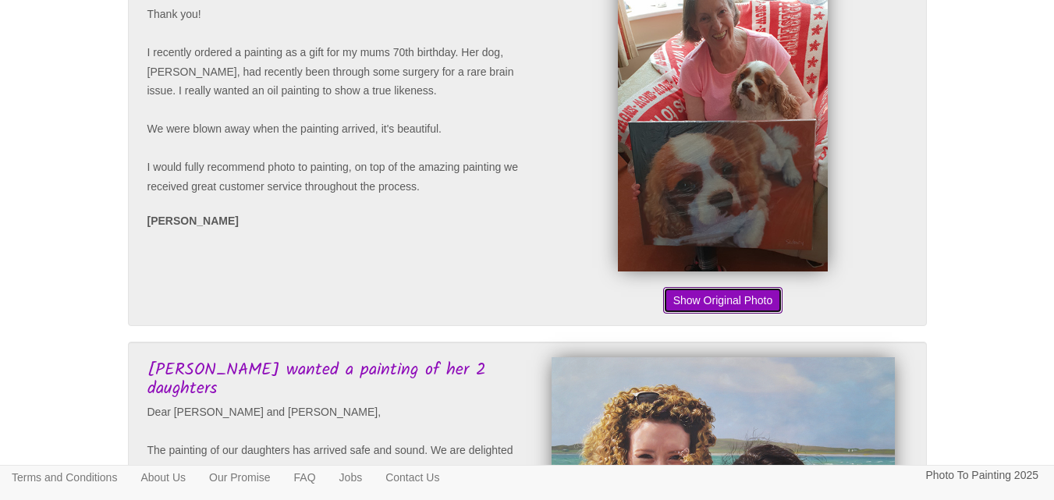
click at [739, 314] on button "Show Original Photo" at bounding box center [723, 300] width 120 height 27
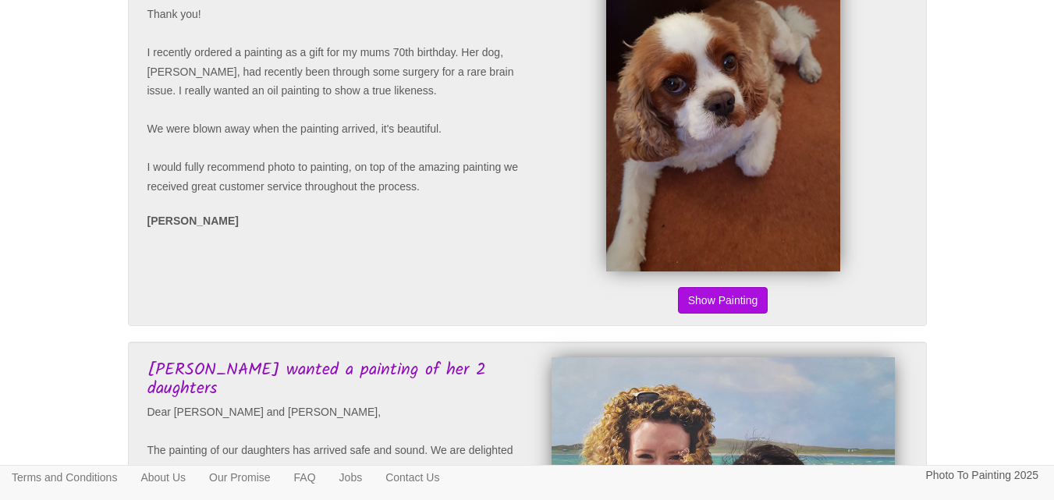
click at [731, 314] on button "Show Original Photo" at bounding box center [723, 300] width 120 height 27
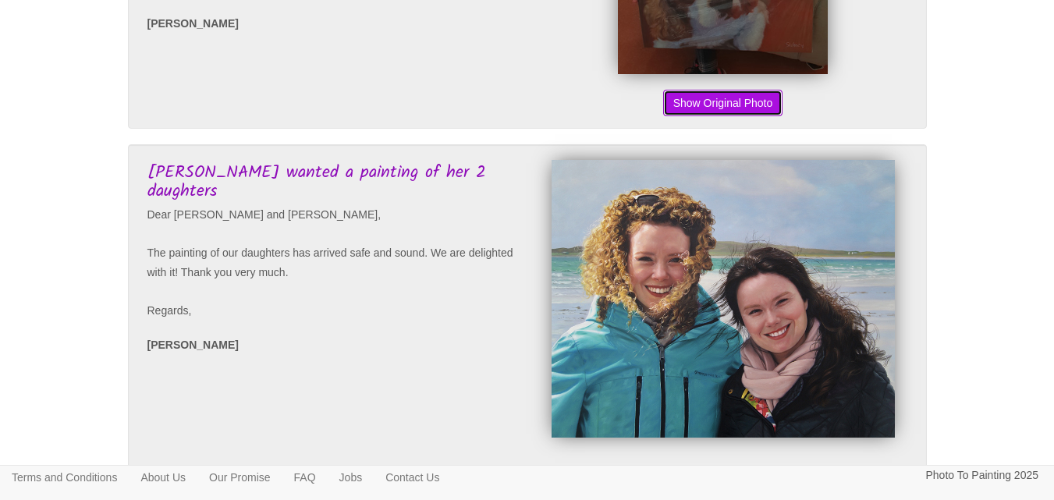
scroll to position [3354, 0]
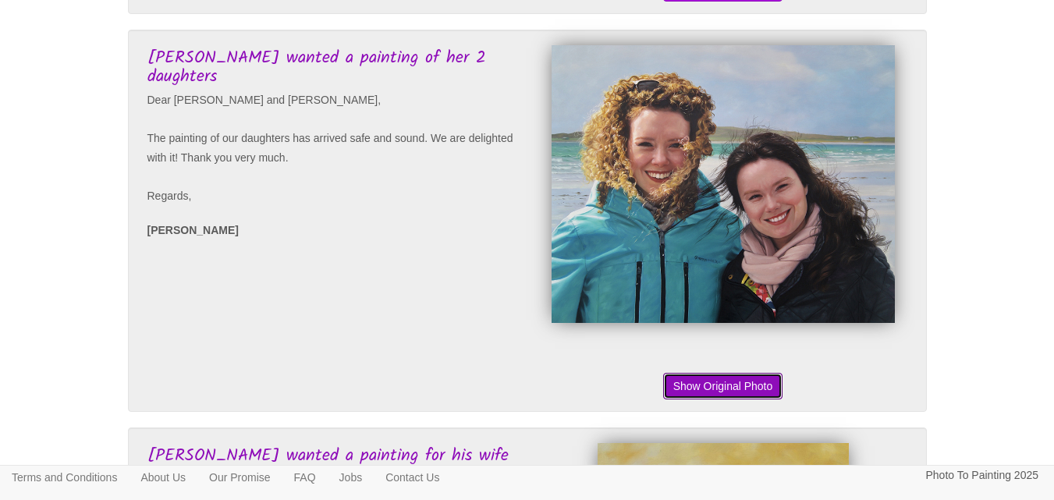
click at [716, 399] on button "Show Original Photo" at bounding box center [723, 386] width 120 height 27
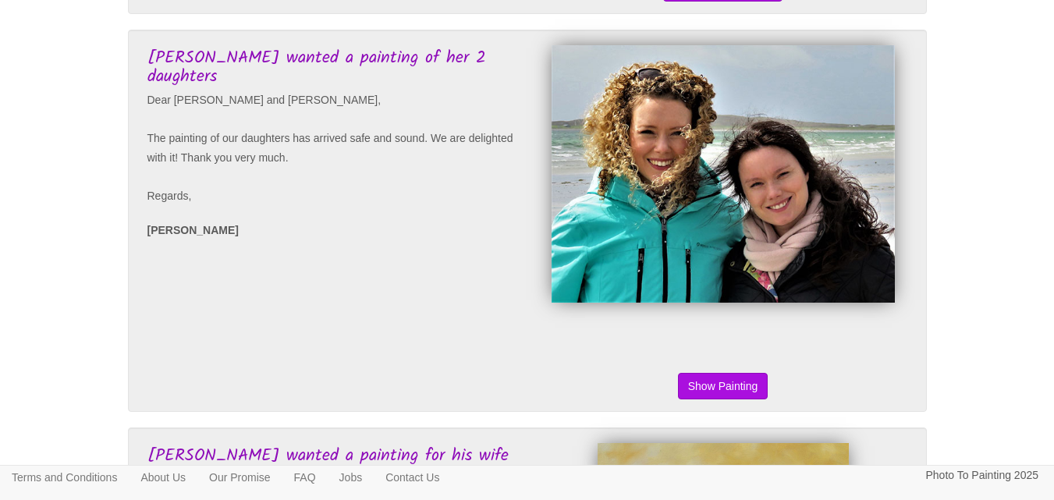
click at [716, 399] on button "Show Original Photo" at bounding box center [723, 386] width 120 height 27
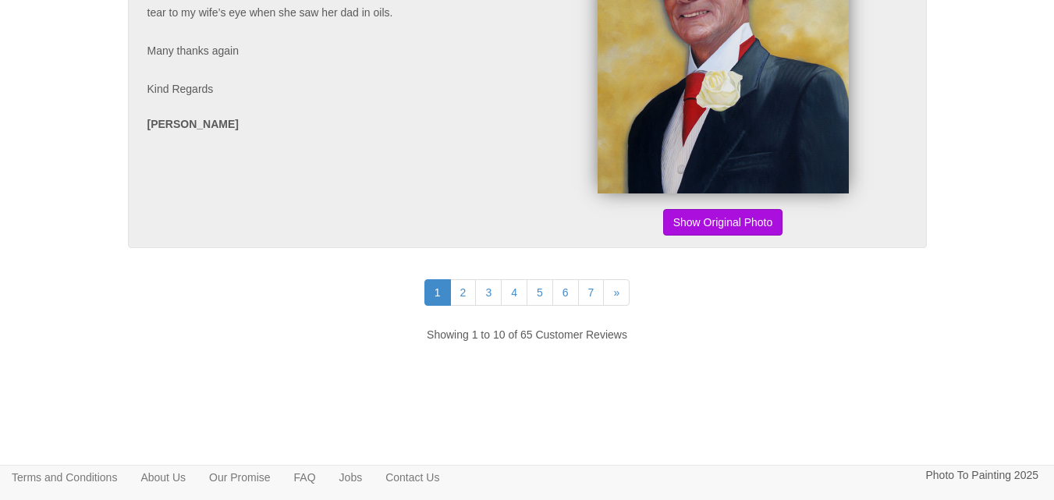
scroll to position [3973, 0]
click at [461, 291] on link "2" at bounding box center [463, 292] width 27 height 27
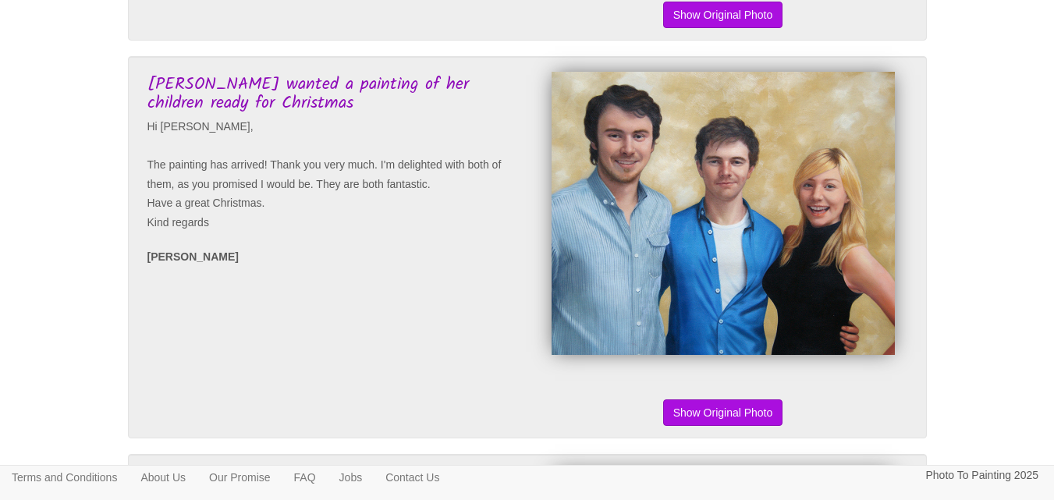
scroll to position [2496, 0]
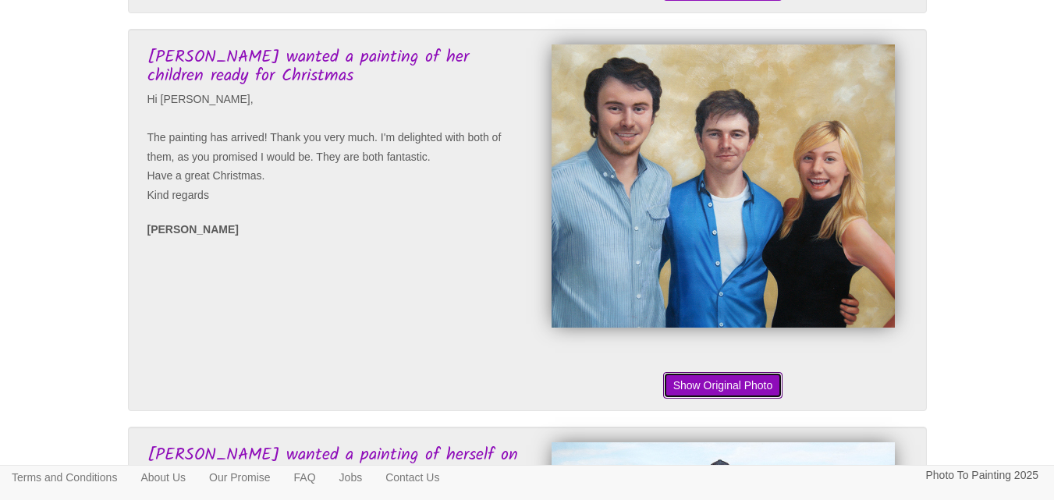
click at [732, 399] on button "Show Original Photo" at bounding box center [723, 385] width 120 height 27
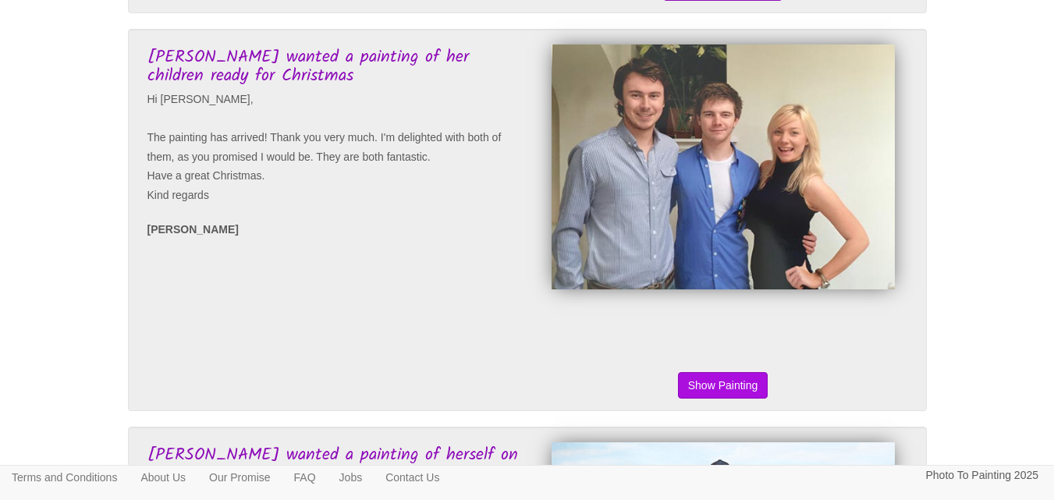
click at [732, 399] on button "Show Original Photo" at bounding box center [723, 385] width 120 height 27
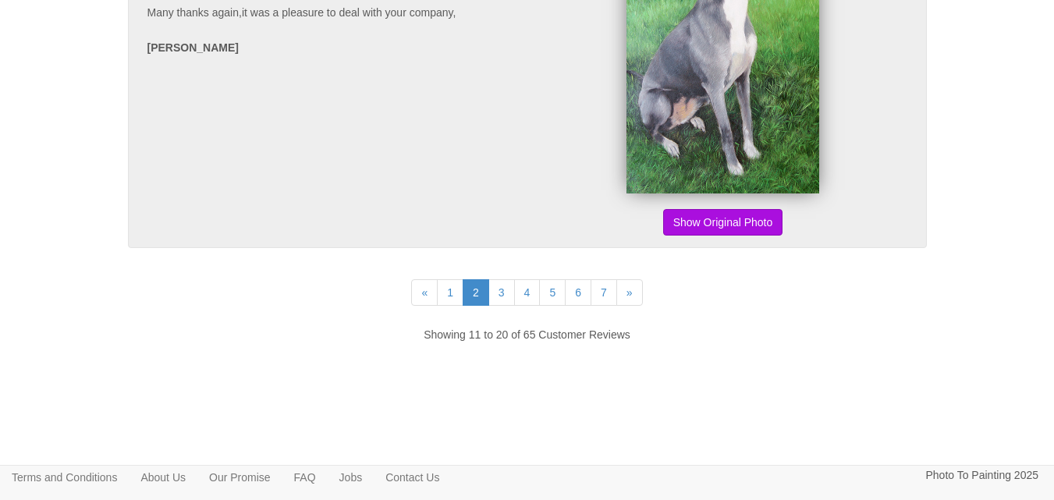
scroll to position [3903, 0]
click at [583, 286] on link "6" at bounding box center [578, 292] width 27 height 27
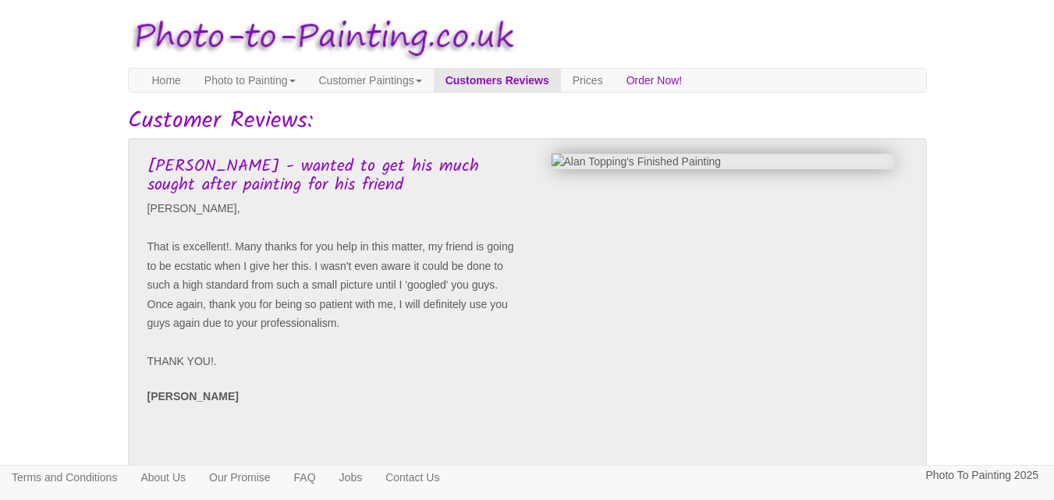
click at [767, 159] on img at bounding box center [722, 162] width 343 height 16
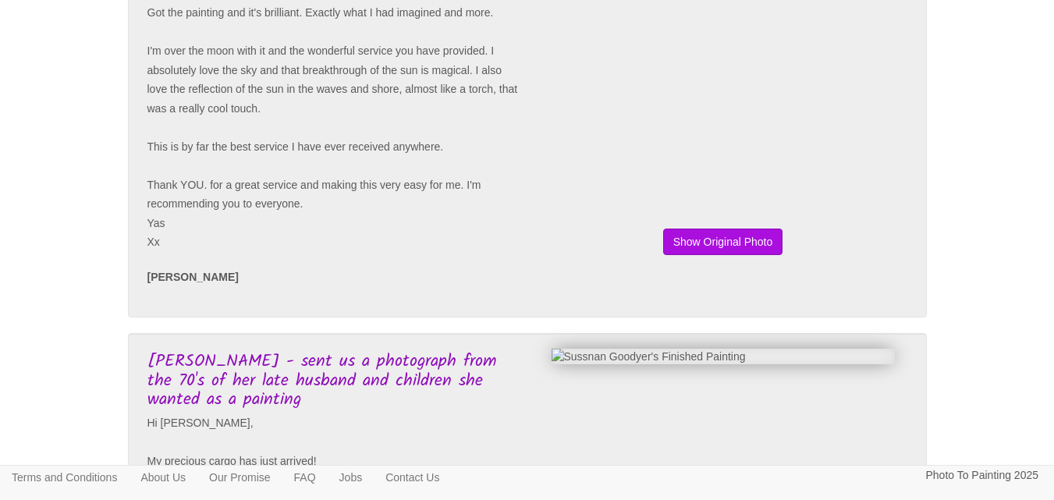
scroll to position [624, 0]
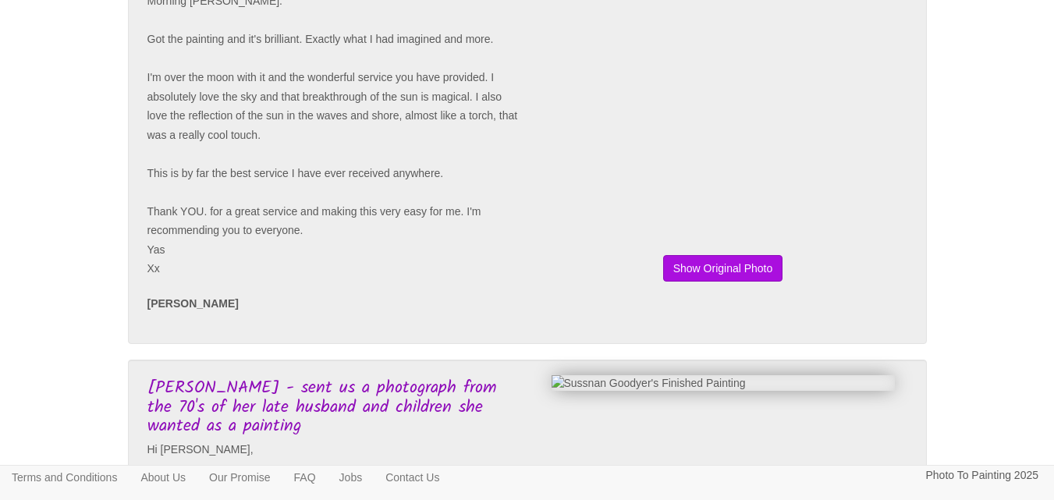
drag, startPoint x: 28, startPoint y: 0, endPoint x: 719, endPoint y: 183, distance: 714.8
click at [719, 183] on div "Show Painting Show Original Photo" at bounding box center [719, 102] width 384 height 351
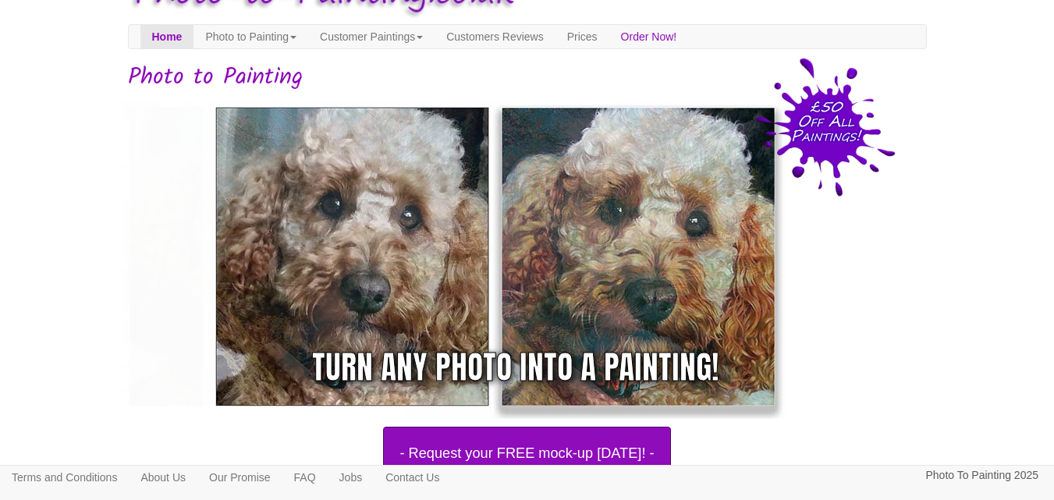
scroll to position [16, 0]
